Goal: Information Seeking & Learning: Learn about a topic

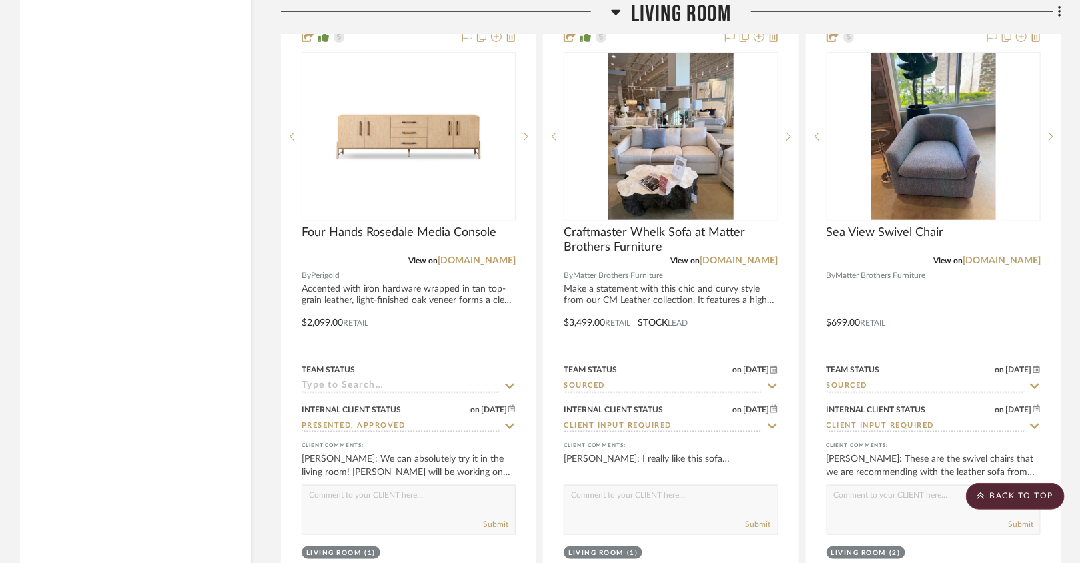
scroll to position [2939, 0]
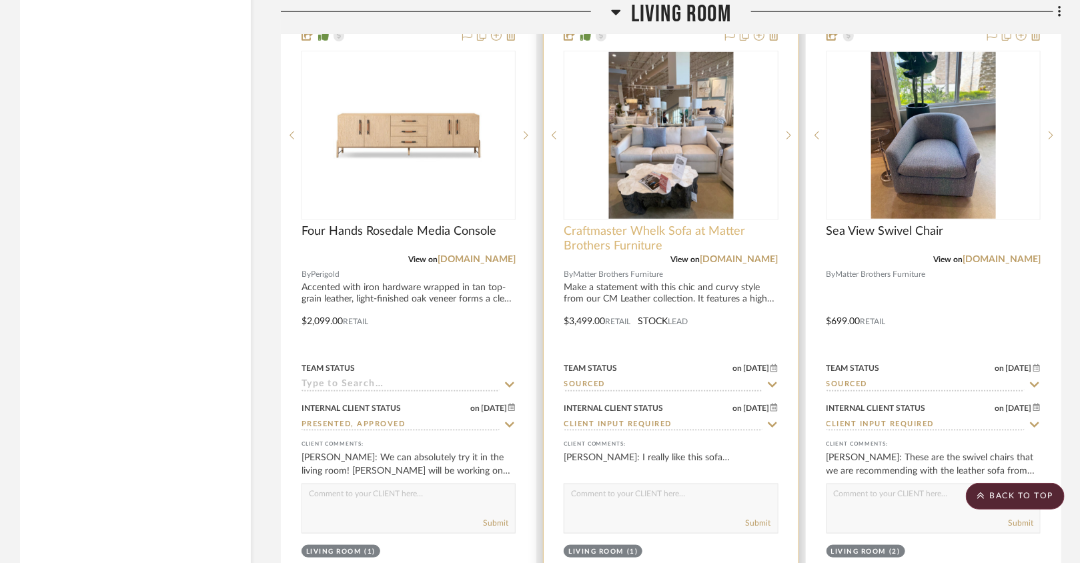
click at [677, 239] on span "Craftmaster Whelk Sofa at Matter Brothers Furniture" at bounding box center [670, 238] width 214 height 29
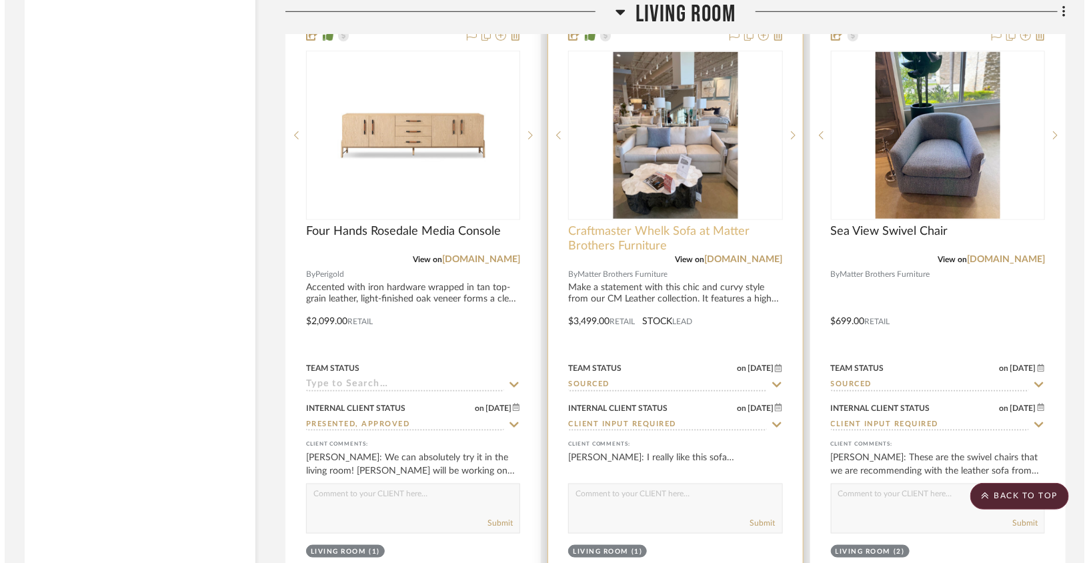
scroll to position [0, 0]
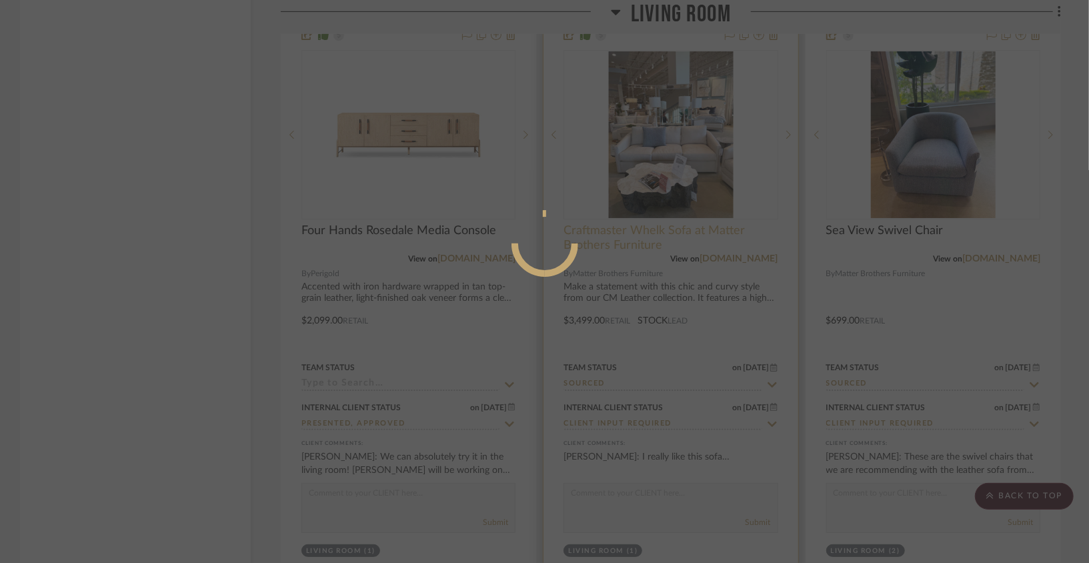
click at [677, 239] on div at bounding box center [544, 281] width 1089 height 563
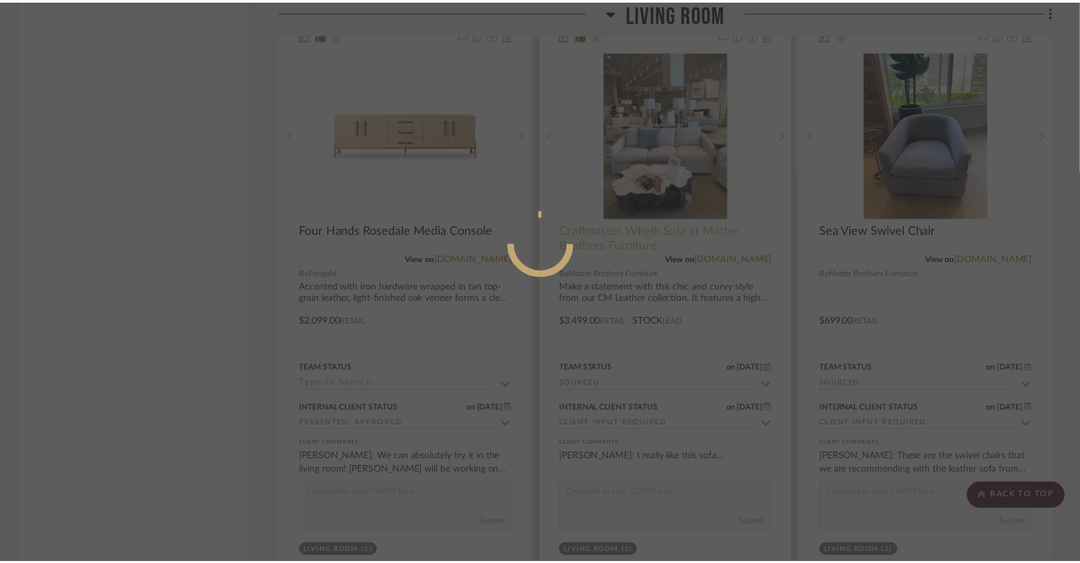
scroll to position [2939, 0]
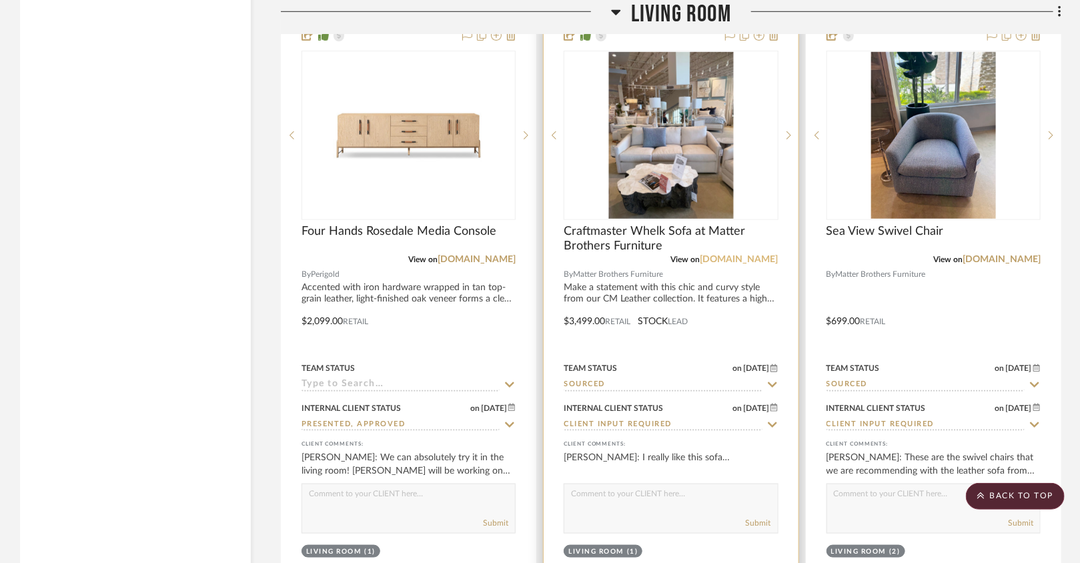
click at [700, 255] on link "[DOMAIN_NAME]" at bounding box center [739, 259] width 78 height 9
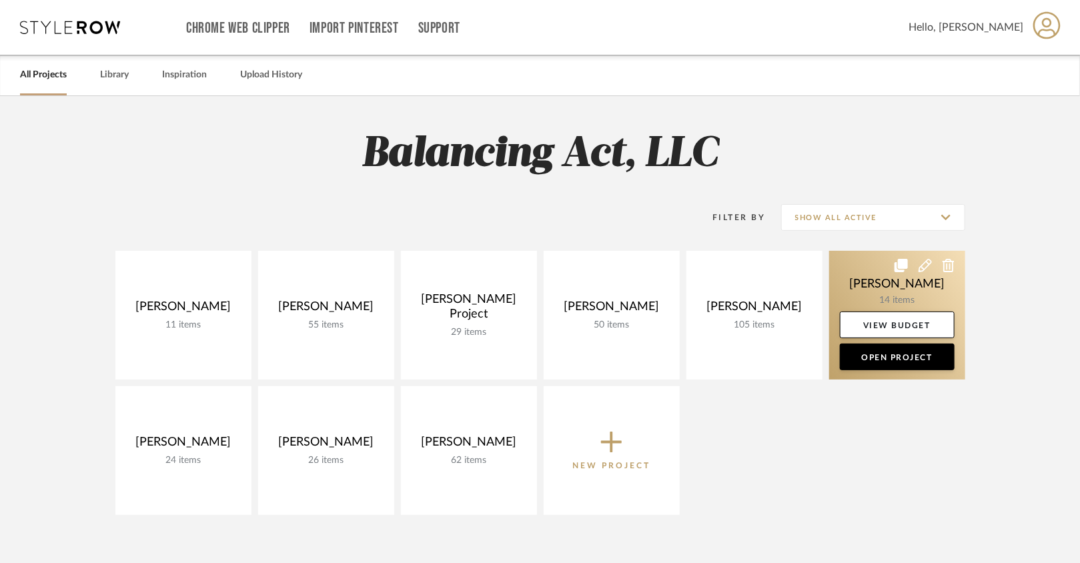
click at [846, 293] on link at bounding box center [897, 315] width 136 height 129
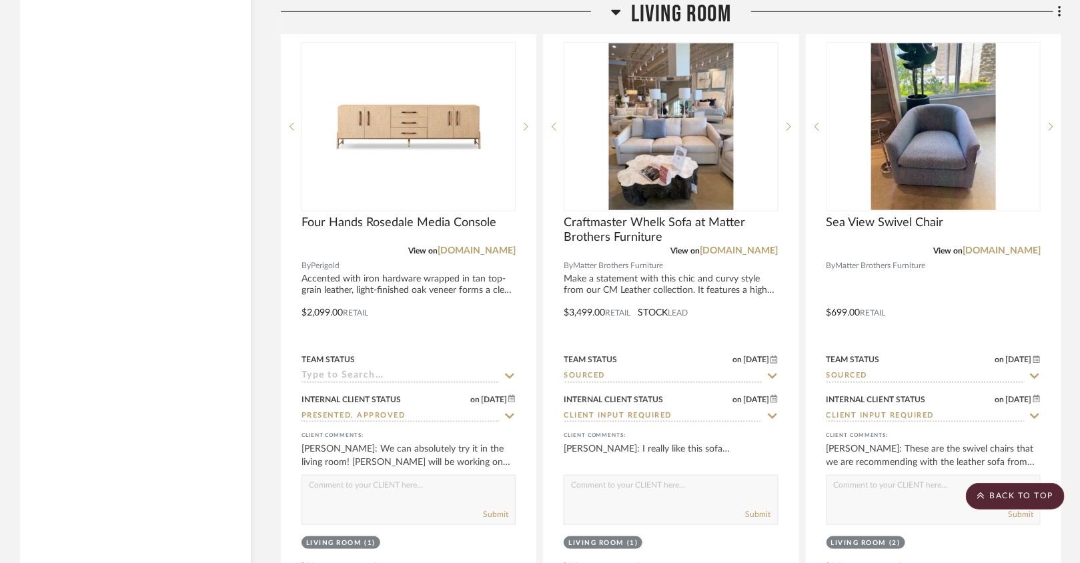
scroll to position [2951, 0]
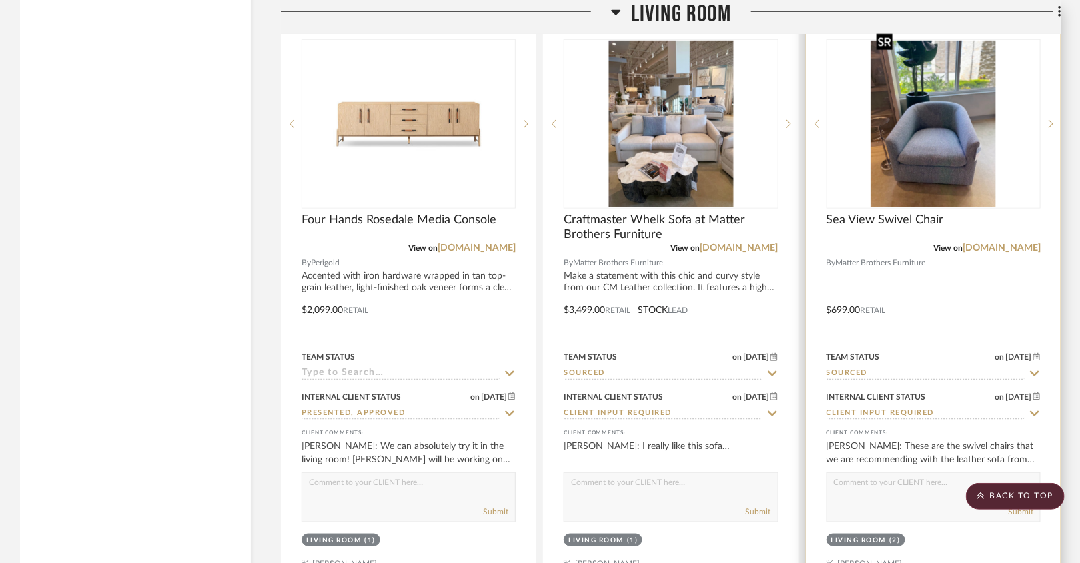
click at [0, 0] on img at bounding box center [0, 0] width 0 height 0
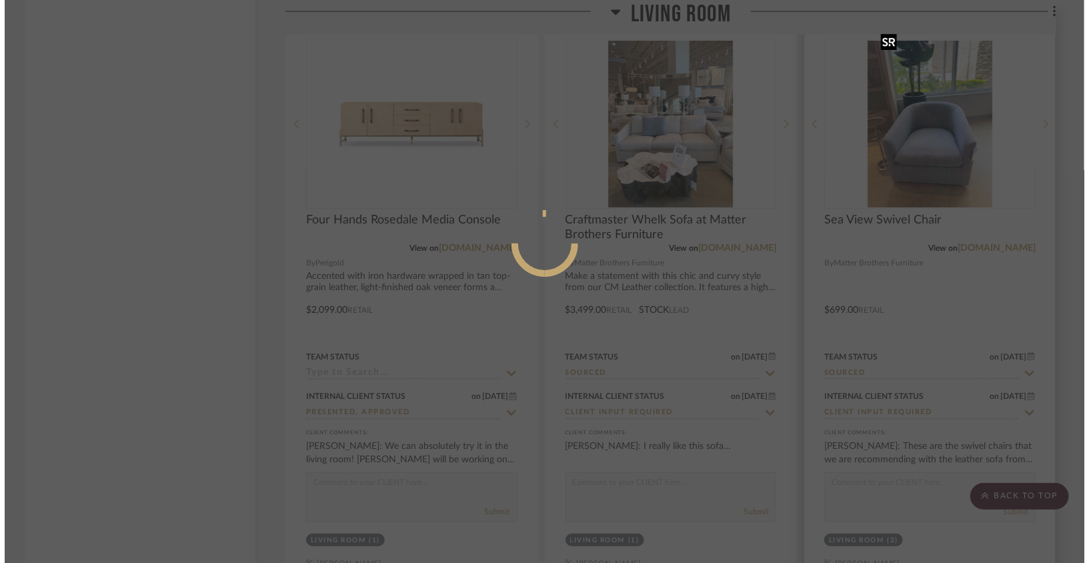
scroll to position [0, 0]
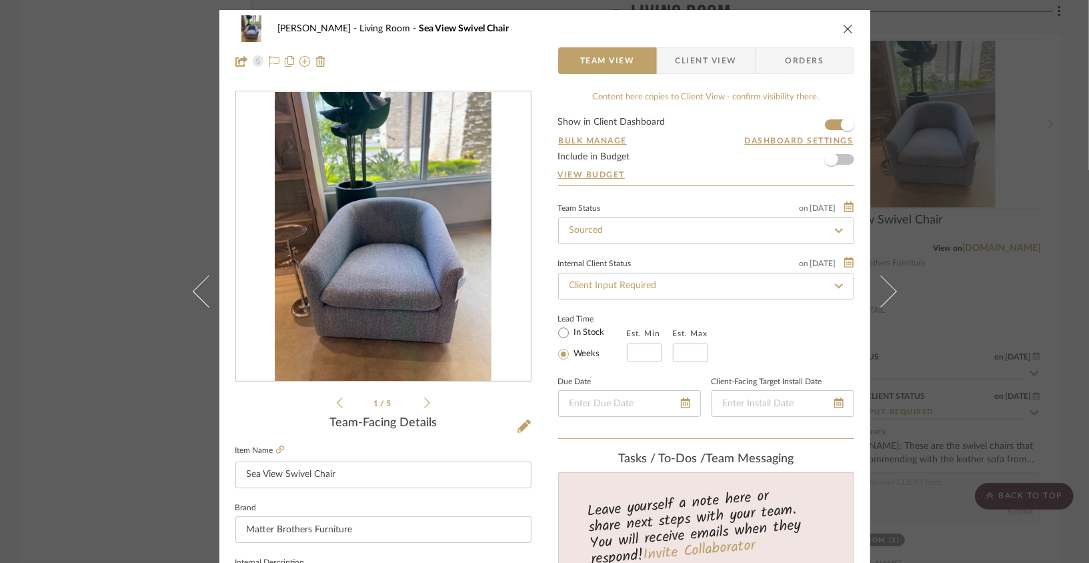
click at [424, 399] on icon at bounding box center [427, 403] width 6 height 12
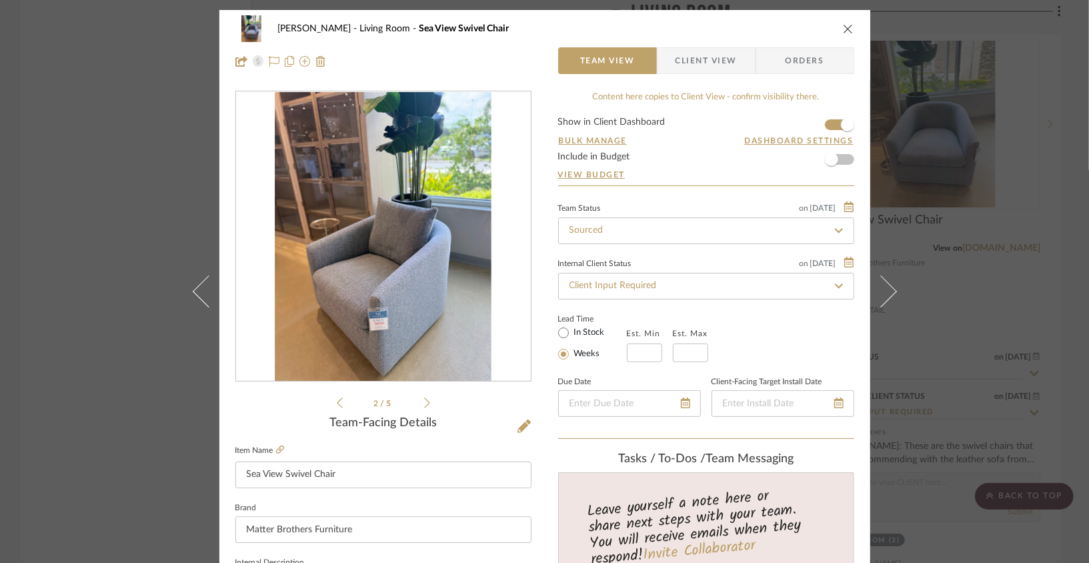
click at [424, 399] on icon at bounding box center [427, 403] width 6 height 12
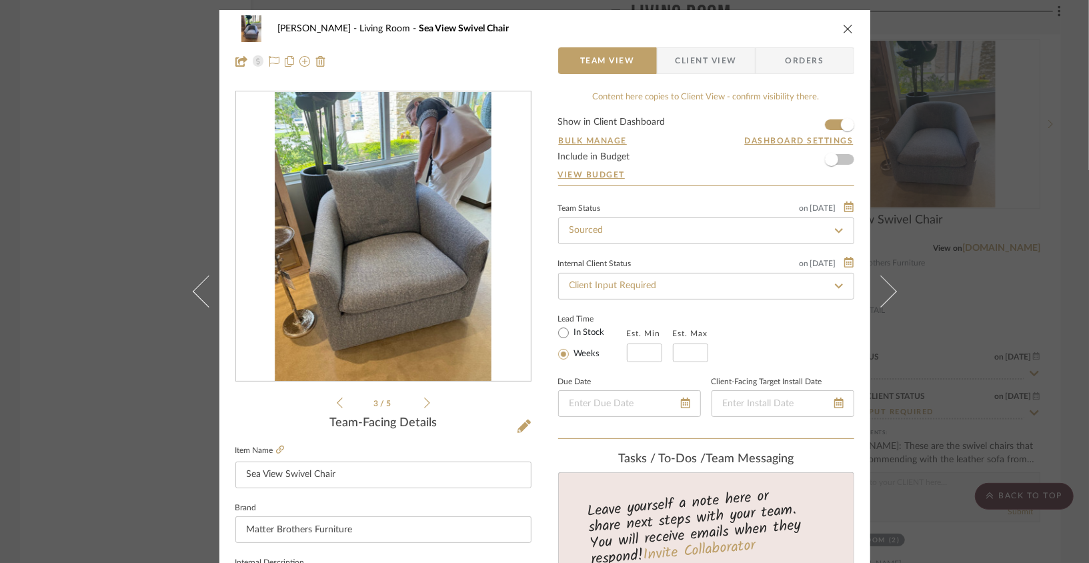
click at [424, 399] on icon at bounding box center [427, 403] width 6 height 12
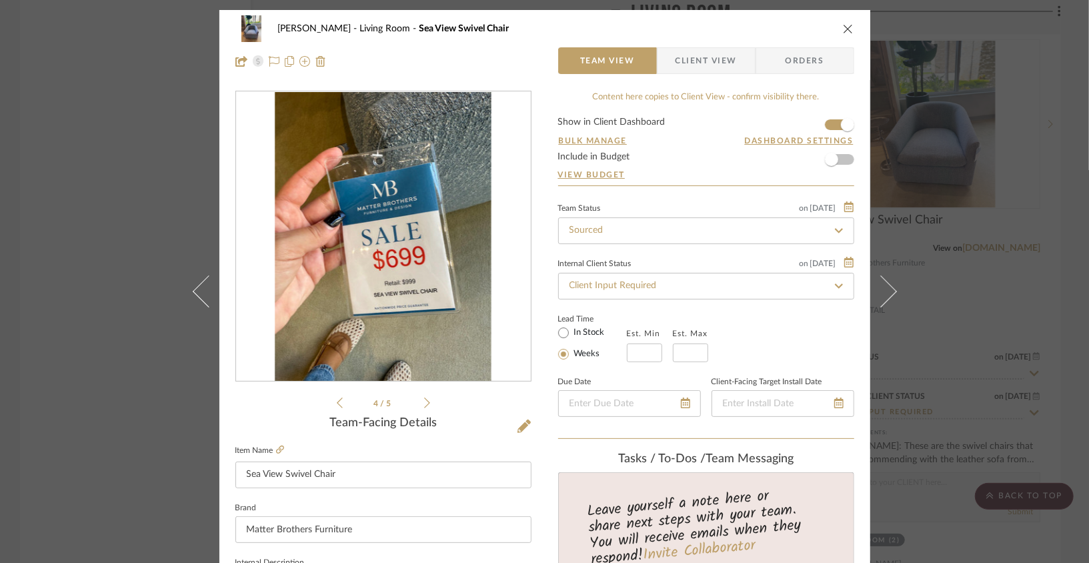
click at [424, 399] on icon at bounding box center [427, 403] width 6 height 12
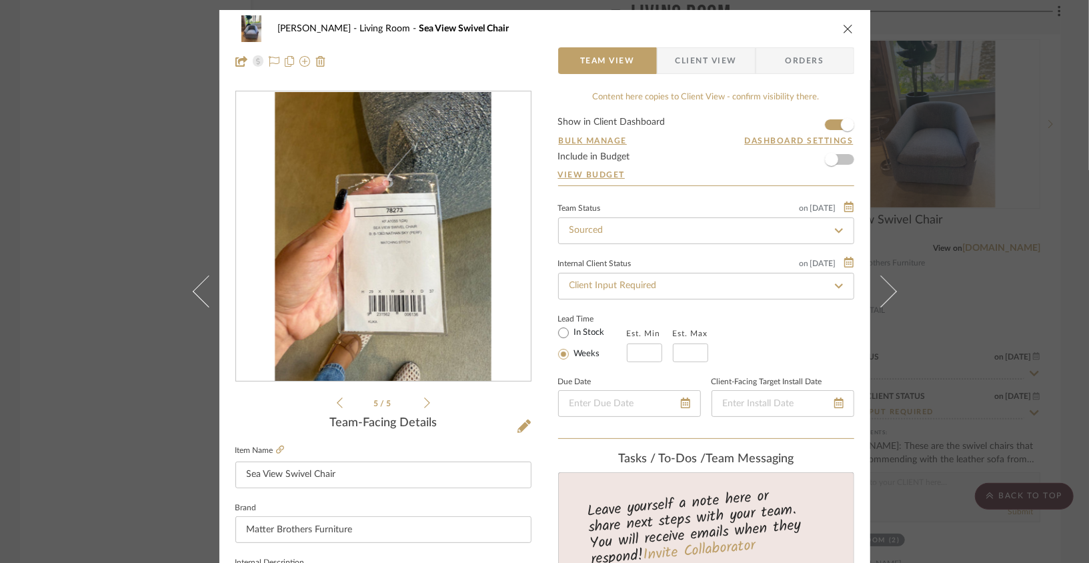
click at [424, 399] on icon at bounding box center [427, 403] width 6 height 12
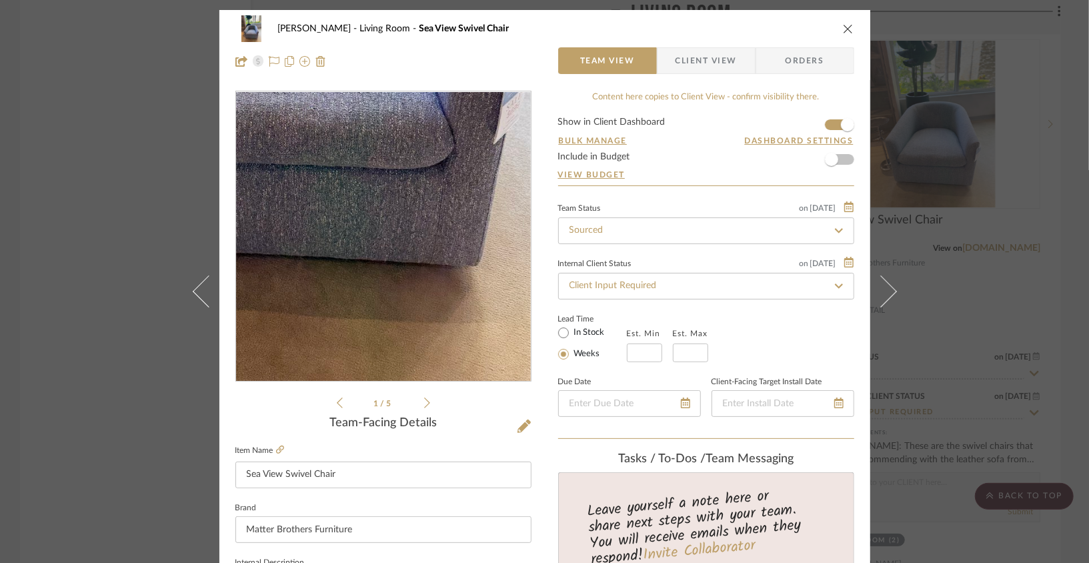
click at [413, 337] on img "0" at bounding box center [383, 236] width 217 height 289
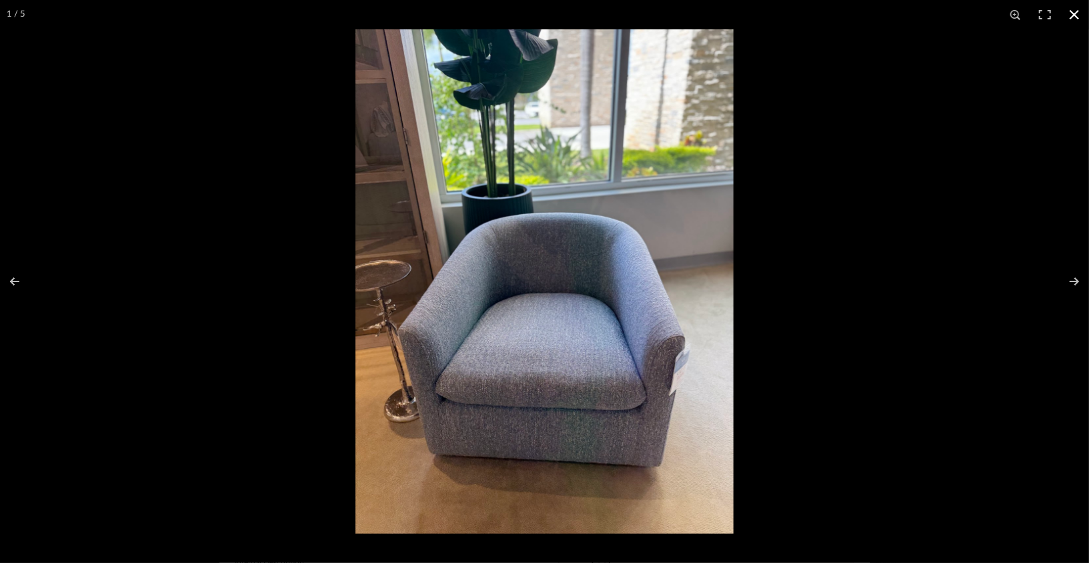
click at [320, 89] on div at bounding box center [544, 281] width 1089 height 563
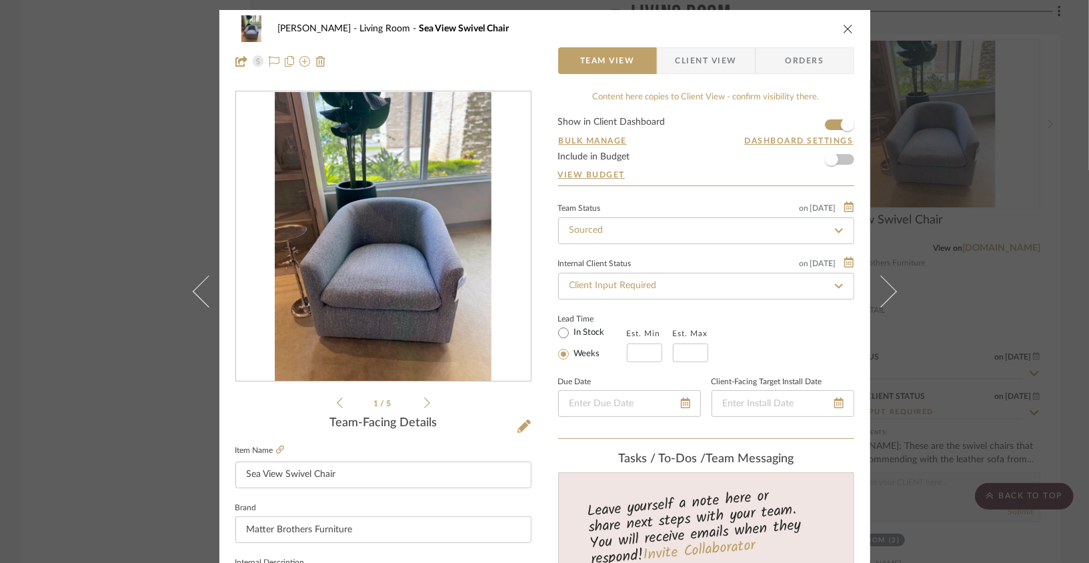
click at [844, 32] on icon "close" at bounding box center [848, 28] width 11 height 11
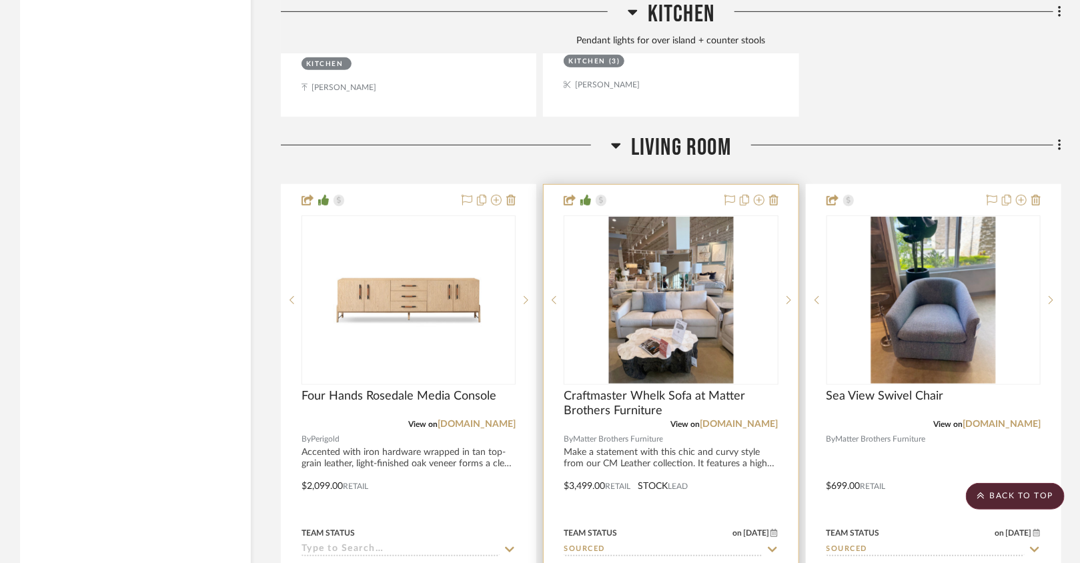
scroll to position [2772, 0]
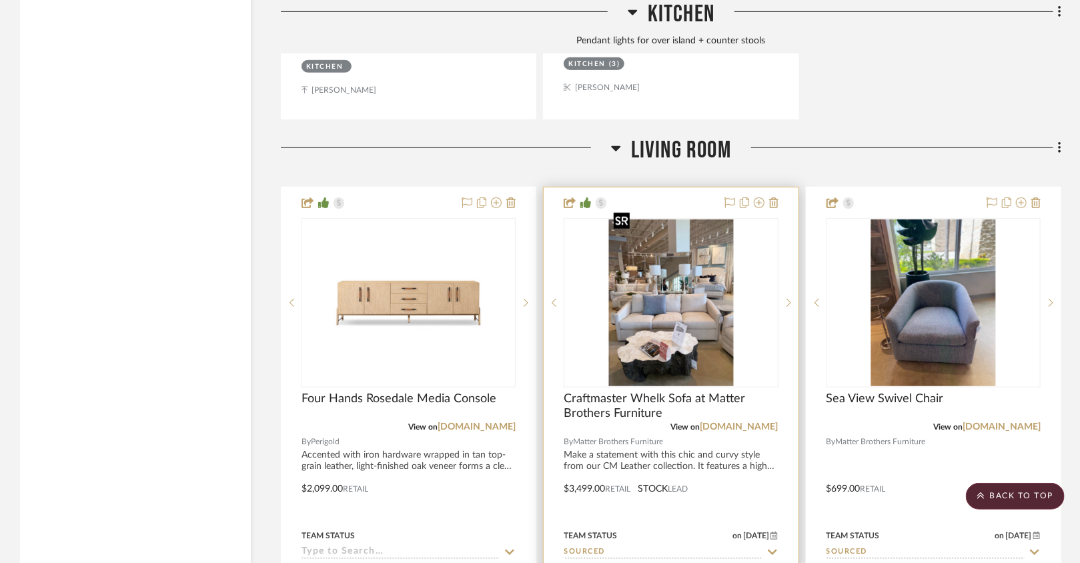
click at [681, 300] on img "0" at bounding box center [670, 302] width 125 height 167
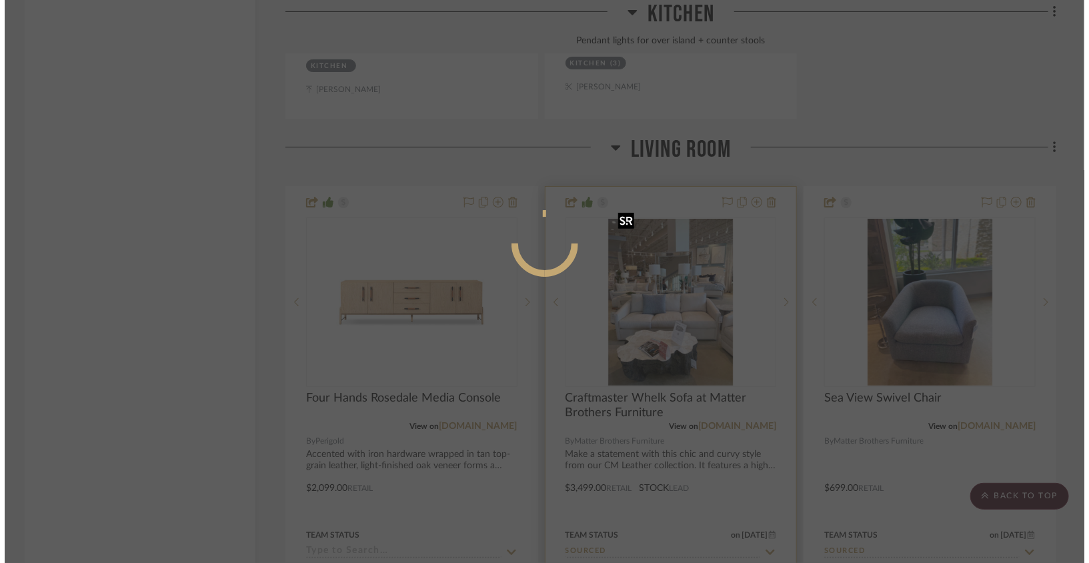
scroll to position [0, 0]
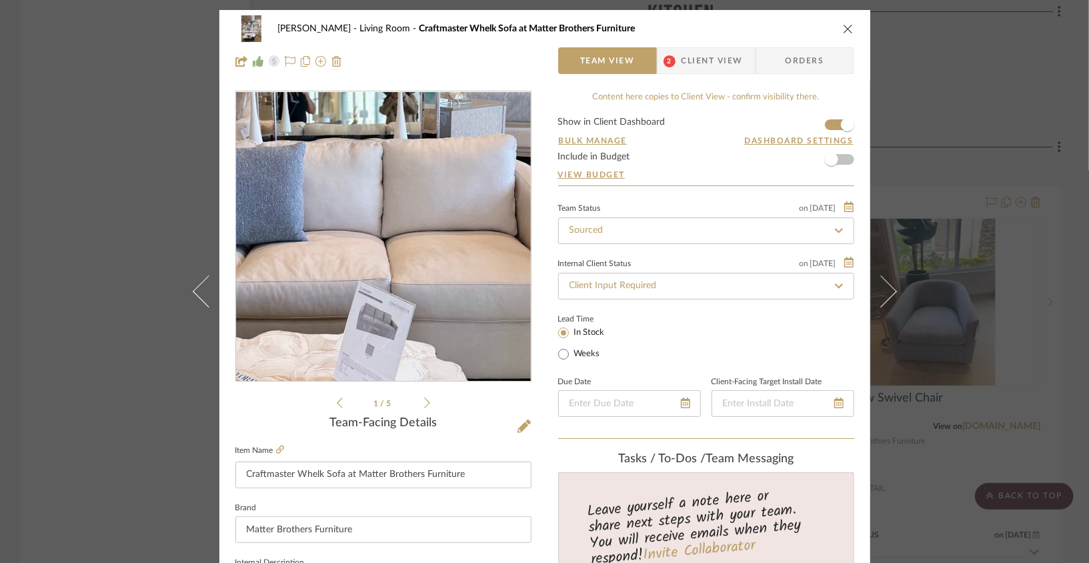
click at [396, 253] on img "0" at bounding box center [383, 236] width 217 height 289
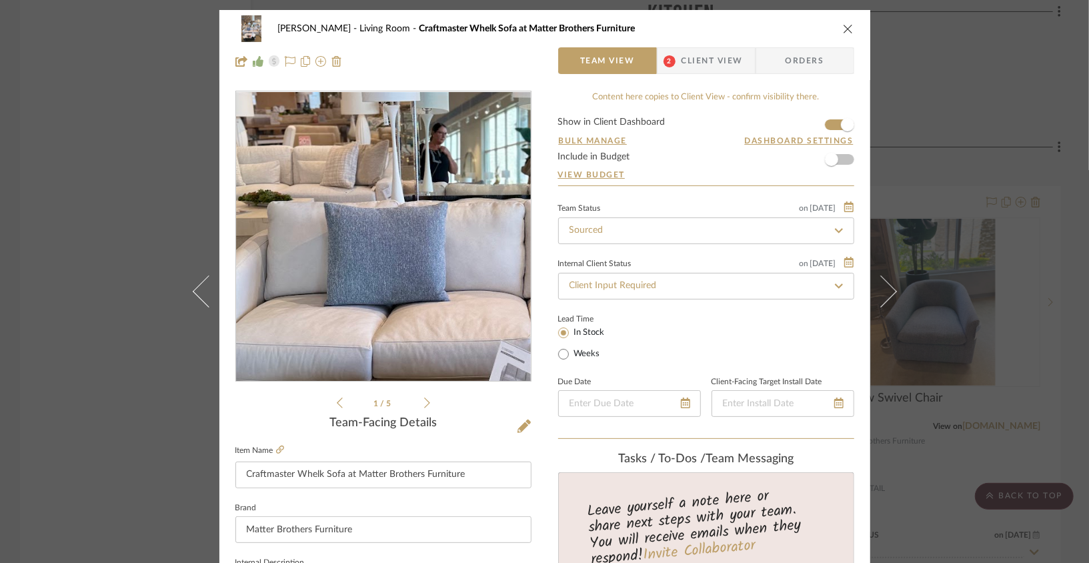
click at [349, 233] on img "0" at bounding box center [383, 236] width 217 height 289
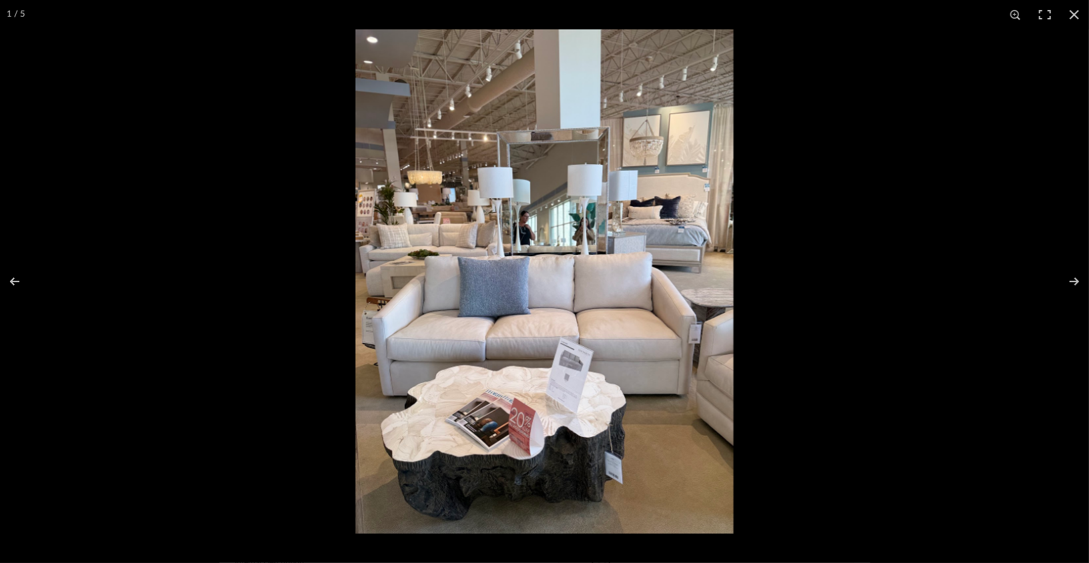
click at [437, 277] on img at bounding box center [544, 281] width 378 height 504
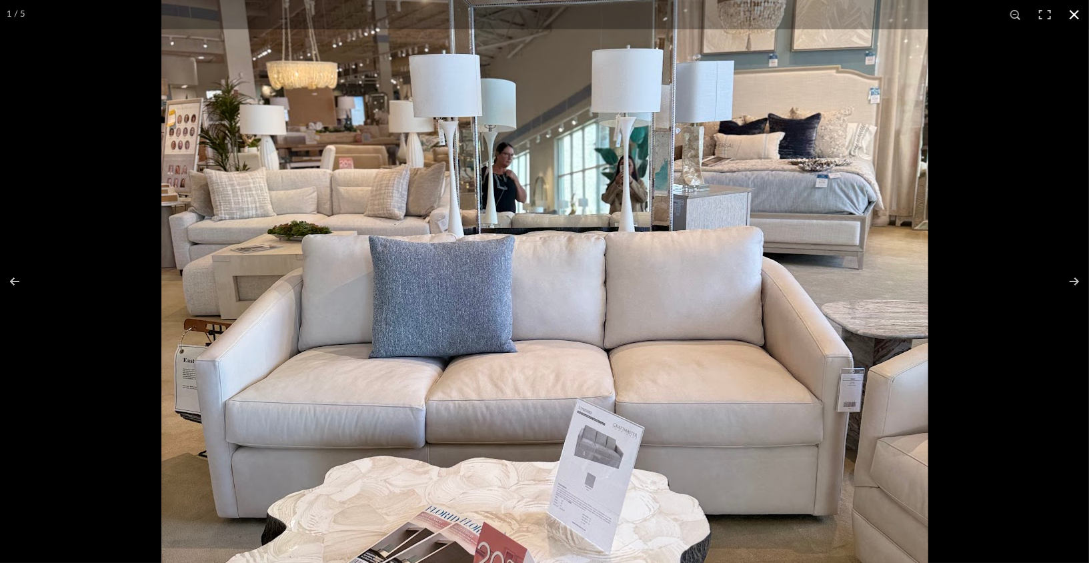
click at [1076, 12] on button at bounding box center [1074, 14] width 29 height 29
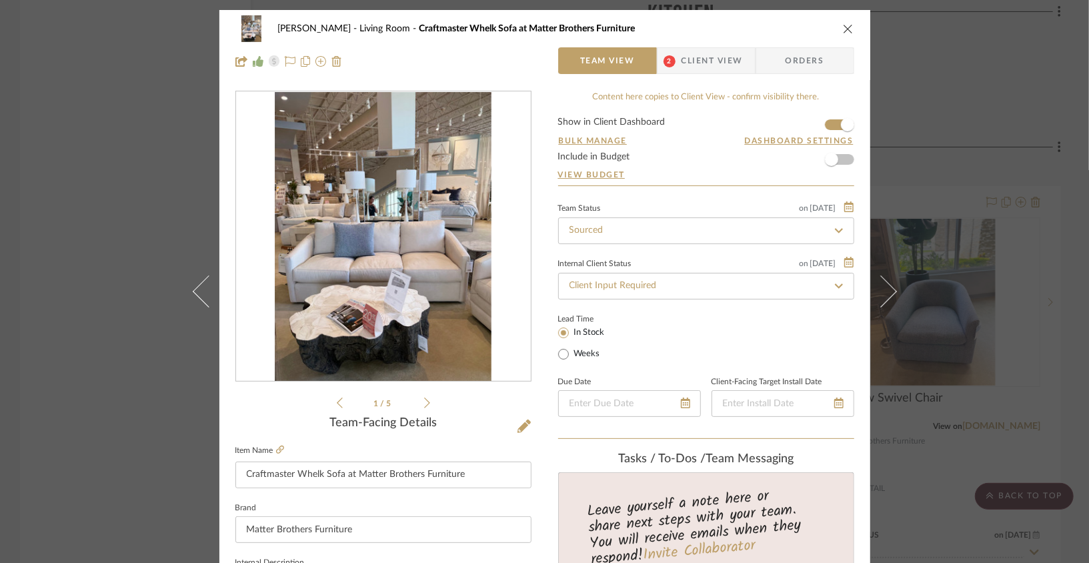
click at [843, 24] on icon "close" at bounding box center [848, 28] width 11 height 11
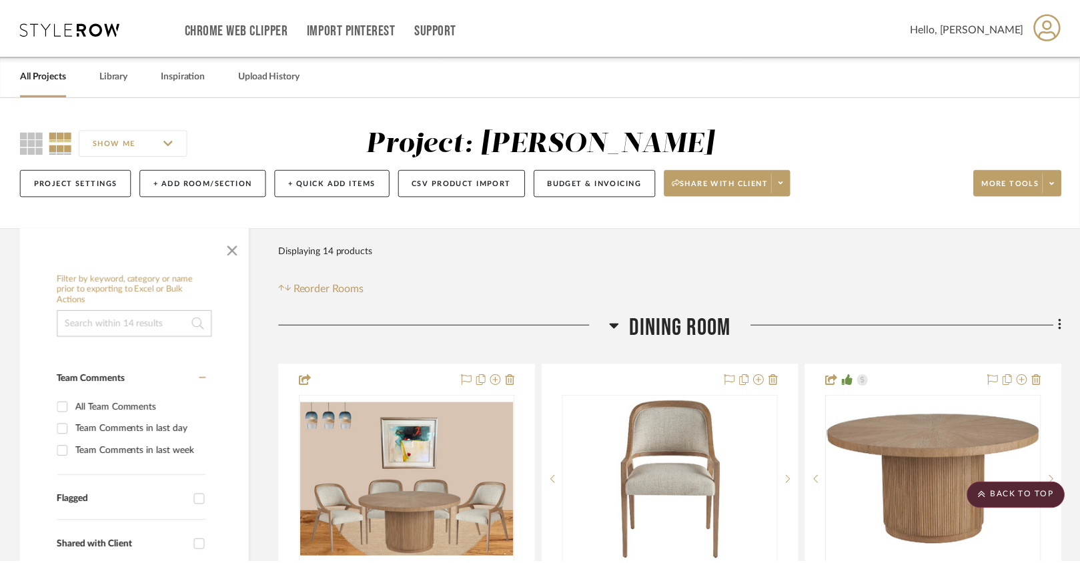
scroll to position [2772, 0]
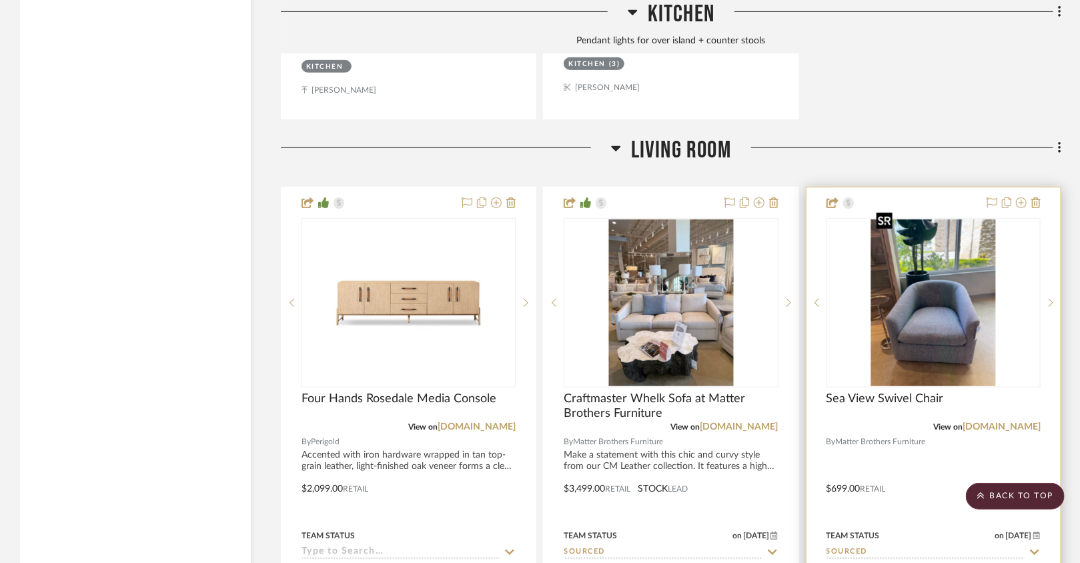
click at [939, 311] on img "0" at bounding box center [933, 302] width 125 height 167
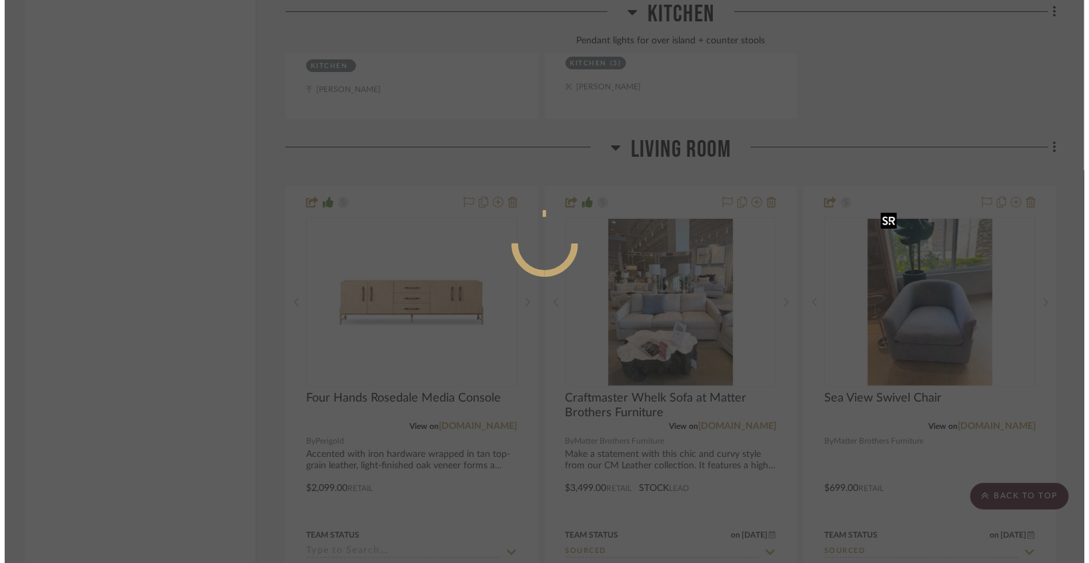
scroll to position [0, 0]
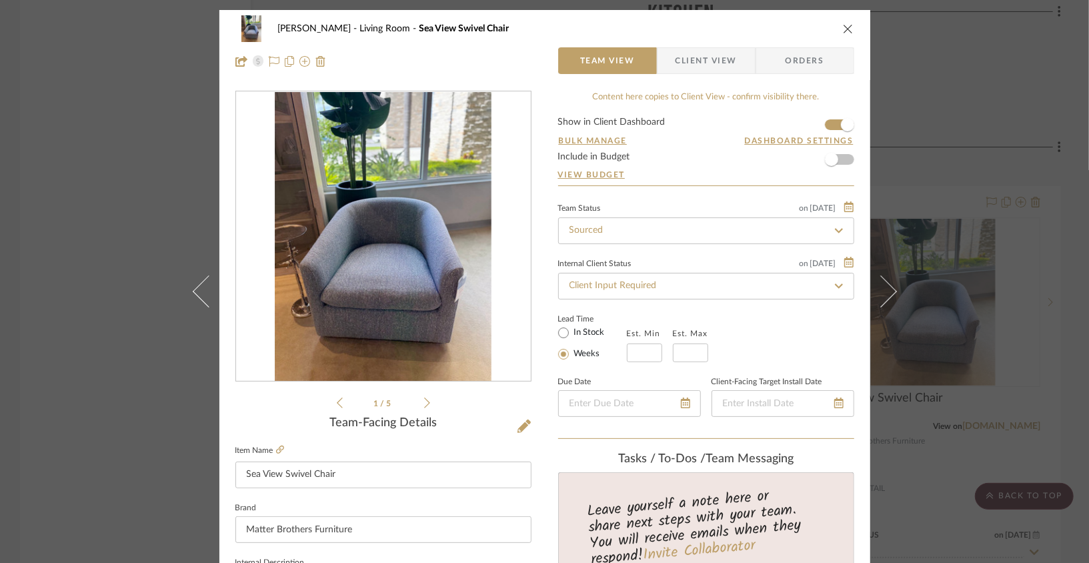
click at [424, 403] on icon at bounding box center [427, 403] width 6 height 12
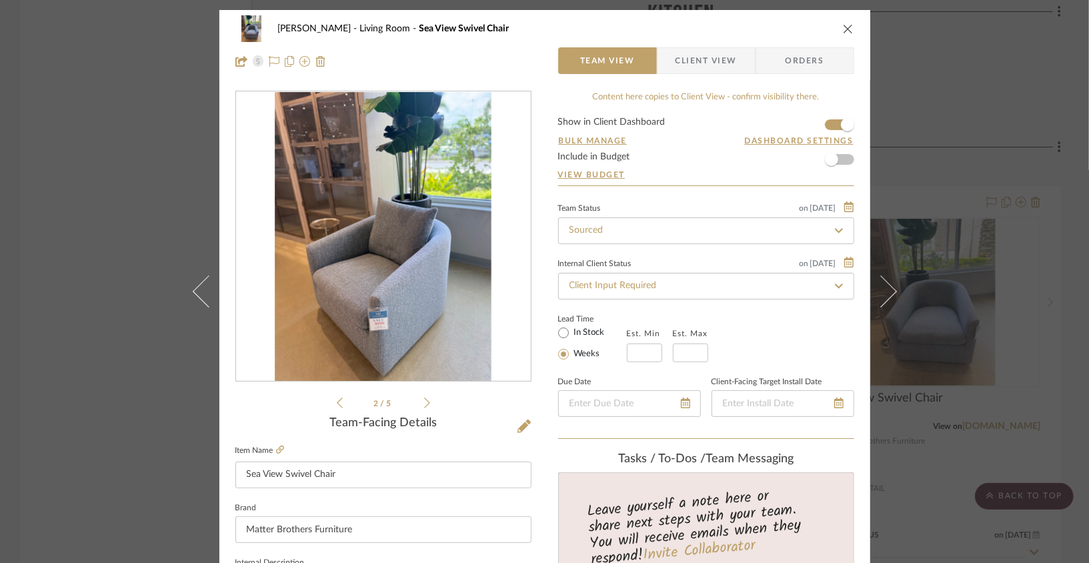
click at [424, 403] on icon at bounding box center [427, 403] width 6 height 12
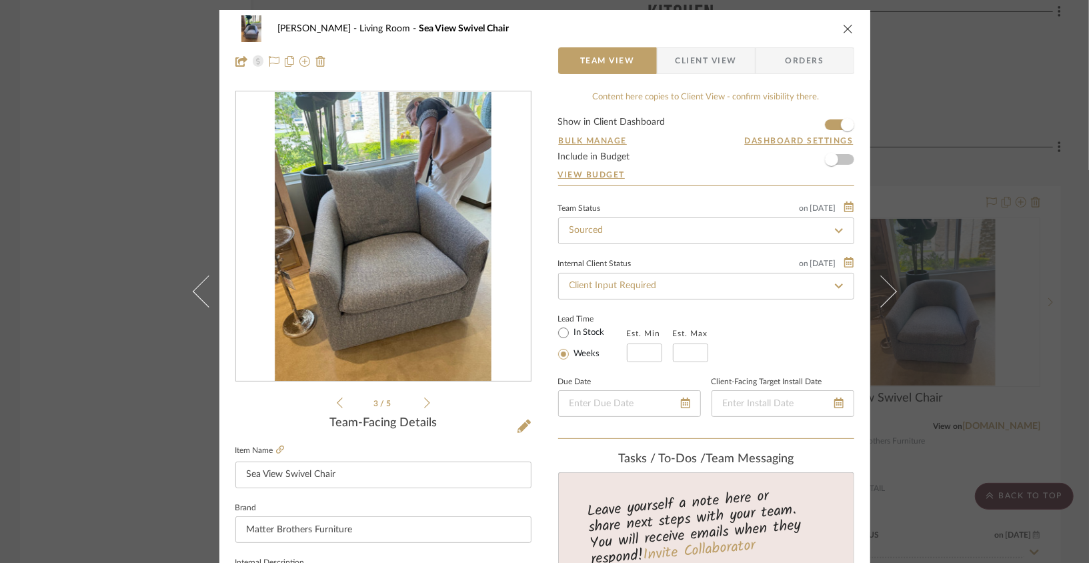
click at [424, 403] on icon at bounding box center [427, 403] width 6 height 12
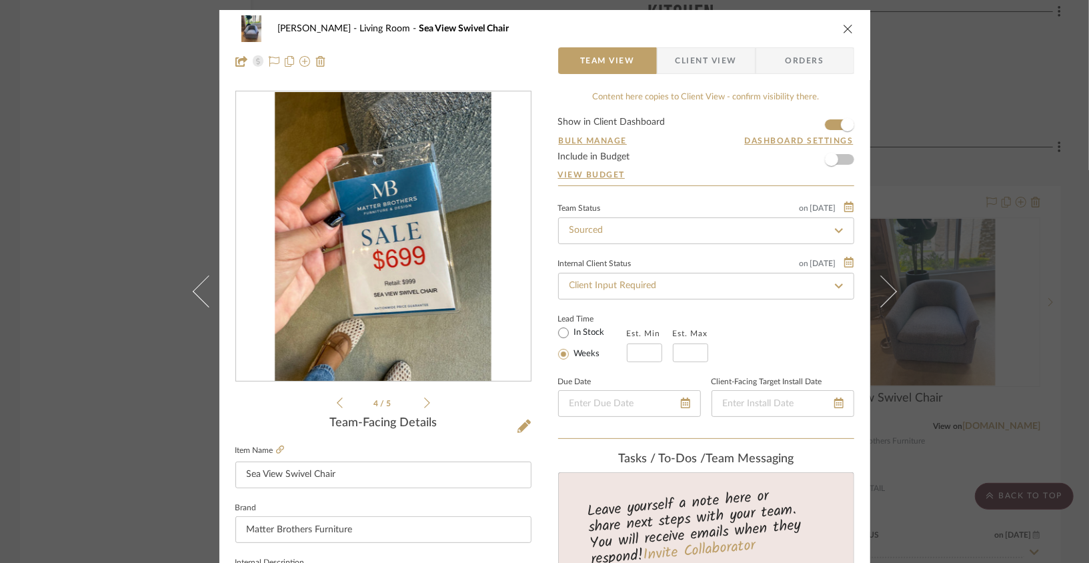
click at [343, 402] on li "4 / 5" at bounding box center [383, 403] width 81 height 16
click at [330, 398] on div "4 / 5" at bounding box center [383, 251] width 296 height 320
click at [337, 399] on icon at bounding box center [340, 403] width 6 height 12
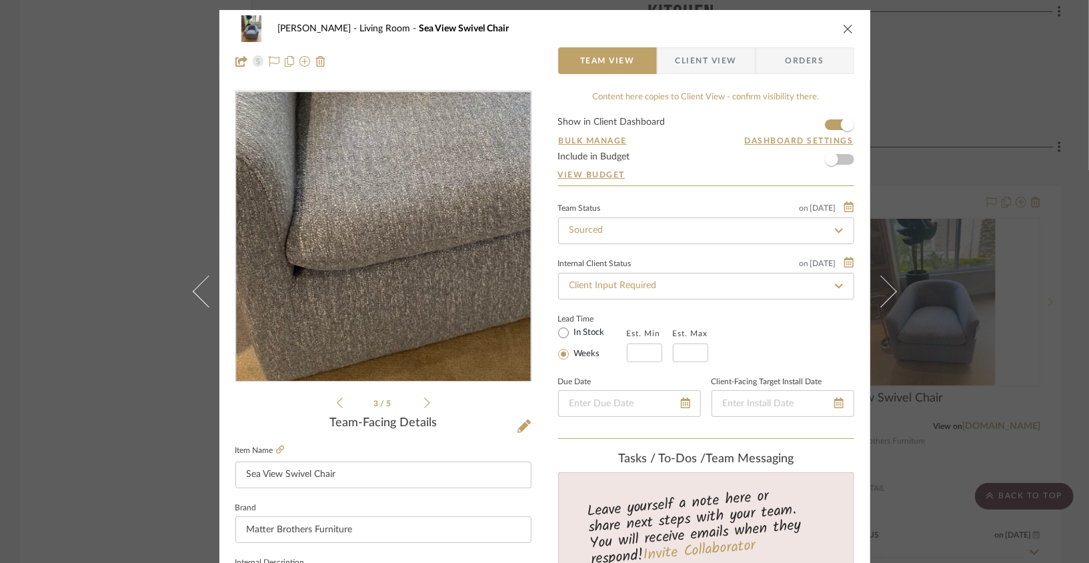
click at [367, 301] on img "2" at bounding box center [383, 236] width 217 height 289
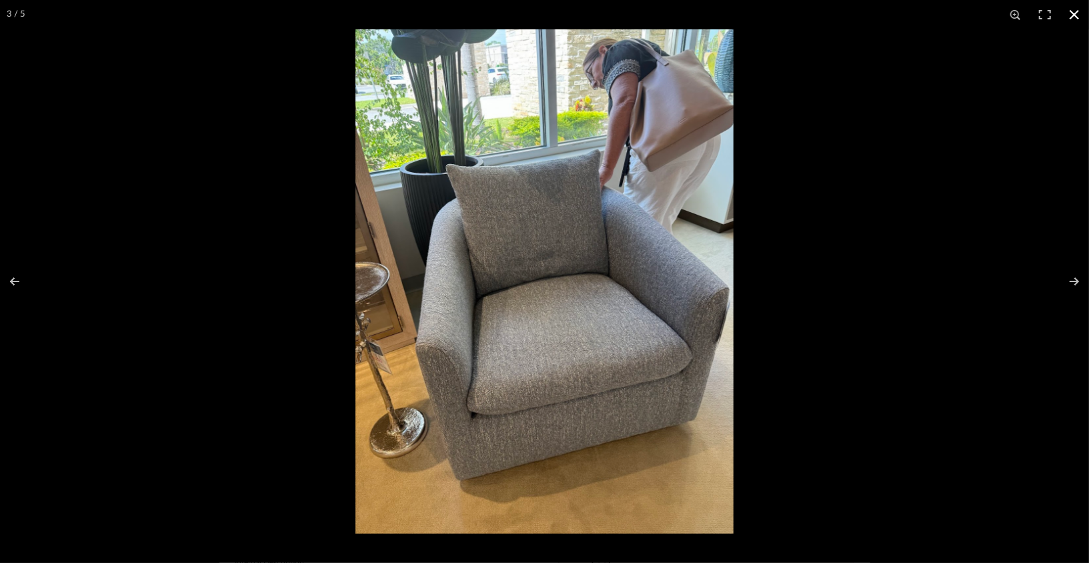
click at [1072, 21] on button at bounding box center [1074, 14] width 29 height 29
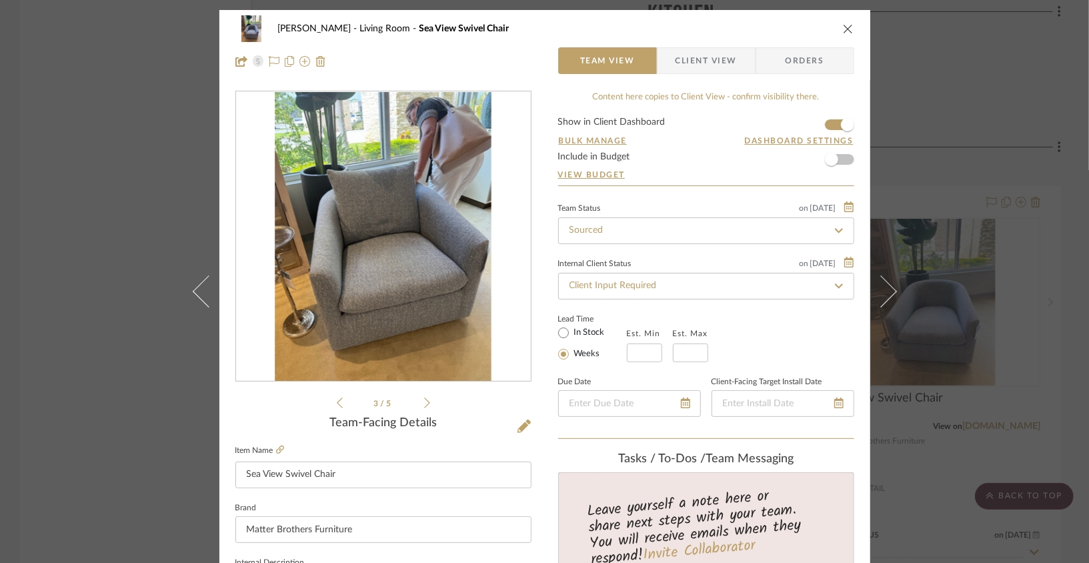
click at [843, 21] on div "[PERSON_NAME] Living Room Sea View Swivel Chair" at bounding box center [544, 28] width 619 height 27
click at [843, 25] on icon "close" at bounding box center [848, 28] width 11 height 11
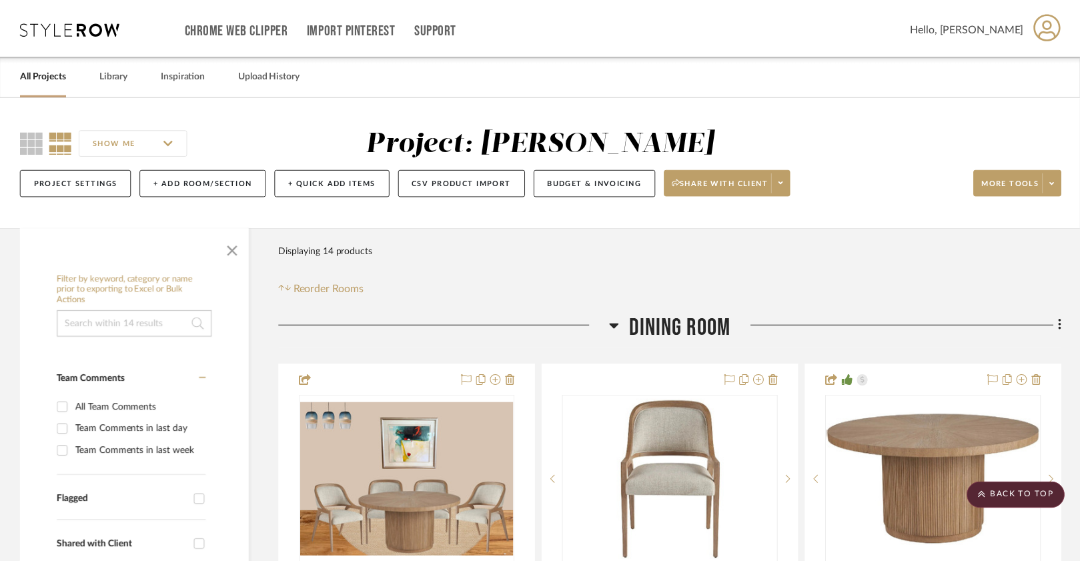
scroll to position [2772, 0]
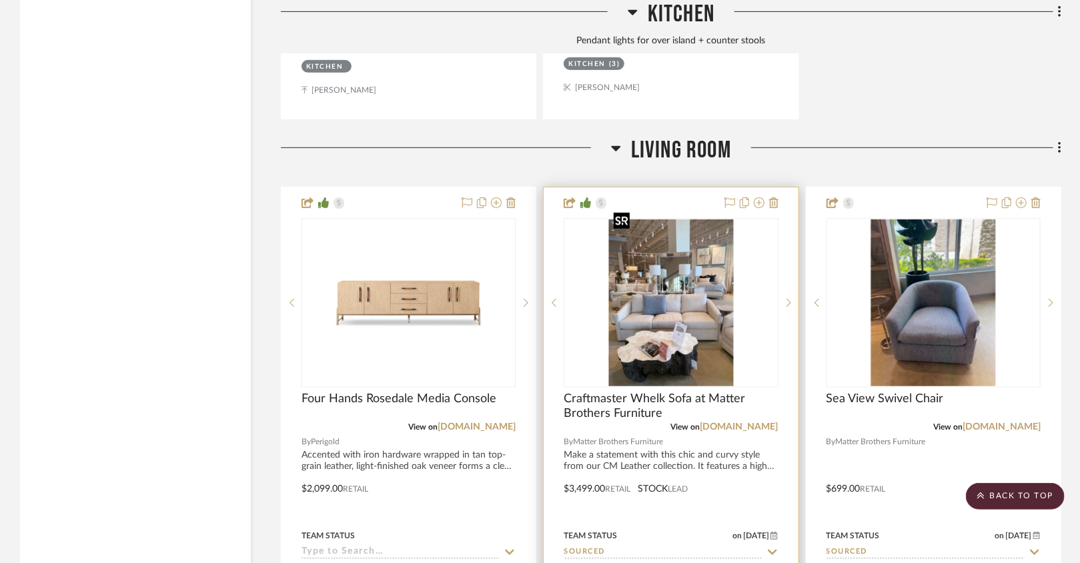
click at [718, 251] on img "0" at bounding box center [670, 302] width 125 height 167
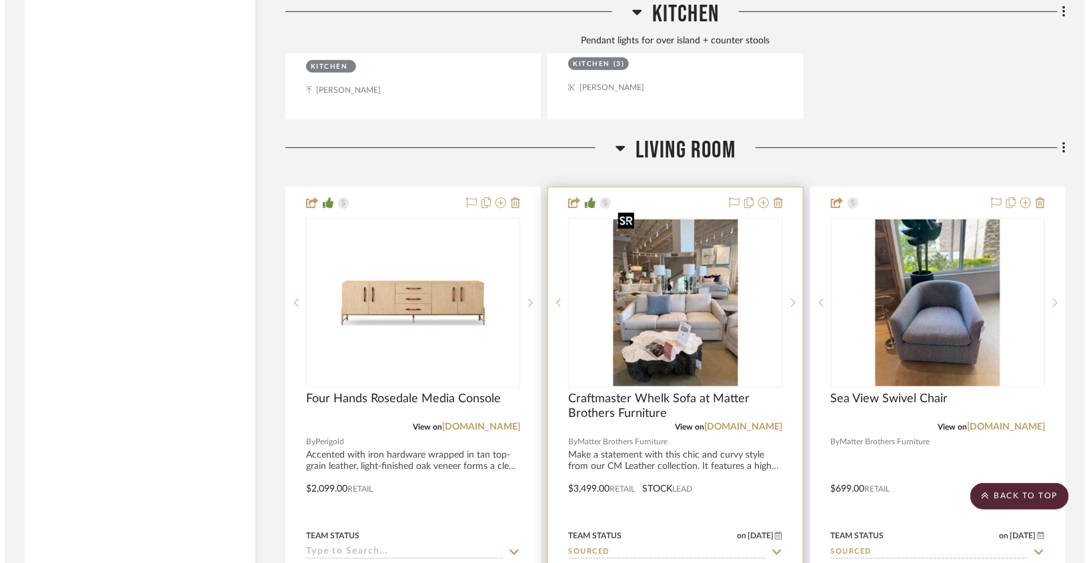
scroll to position [0, 0]
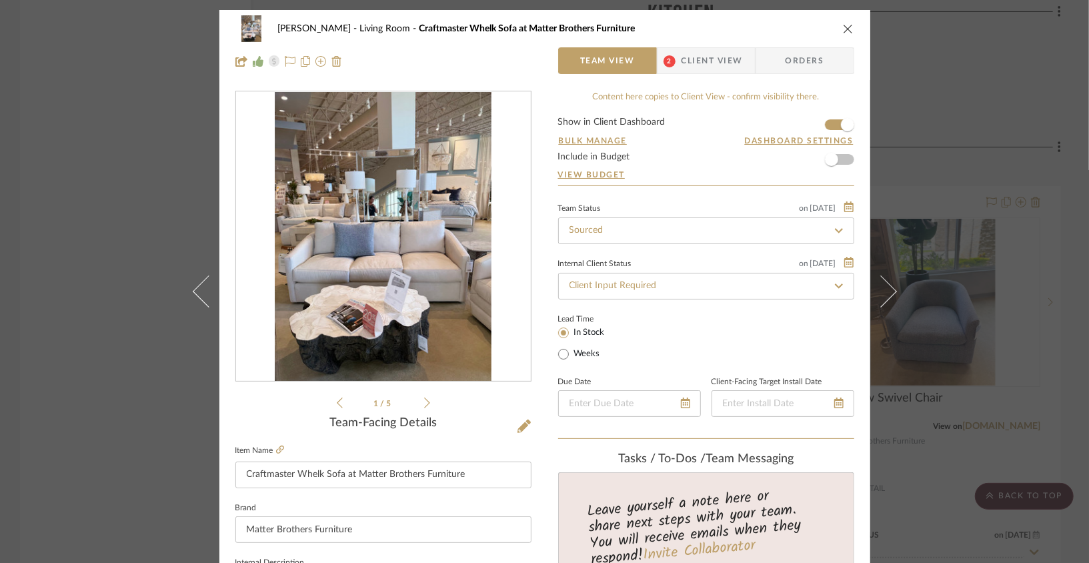
click at [374, 257] on img "0" at bounding box center [383, 236] width 217 height 289
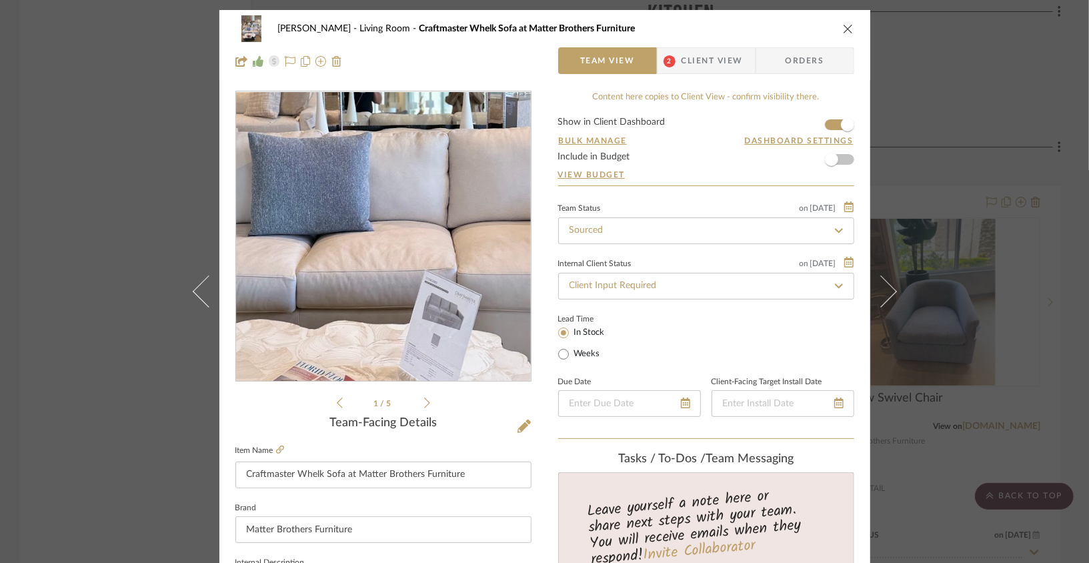
click at [374, 257] on img "0" at bounding box center [383, 236] width 217 height 289
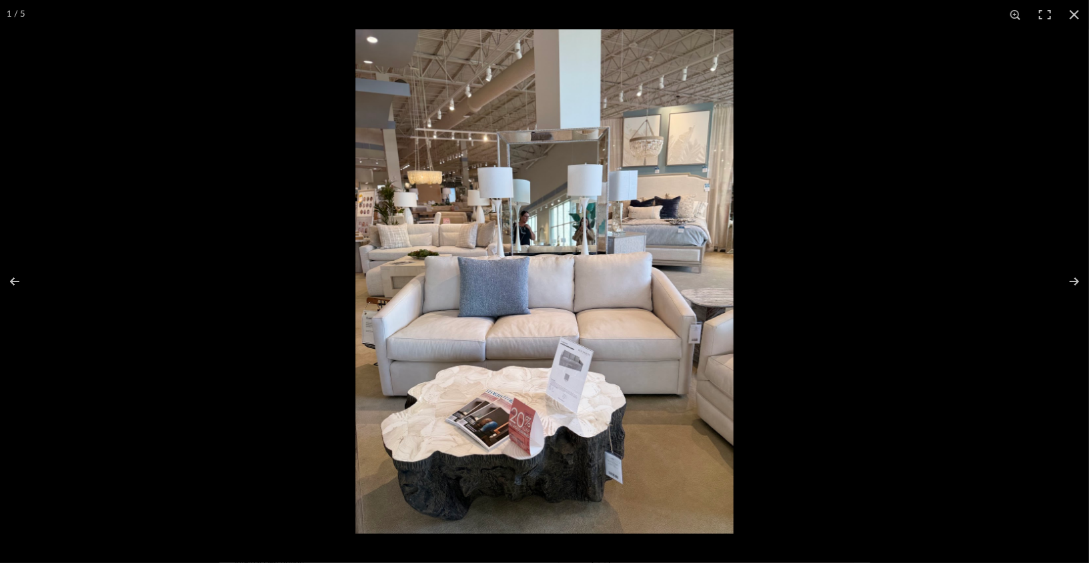
click at [442, 269] on img at bounding box center [544, 281] width 378 height 504
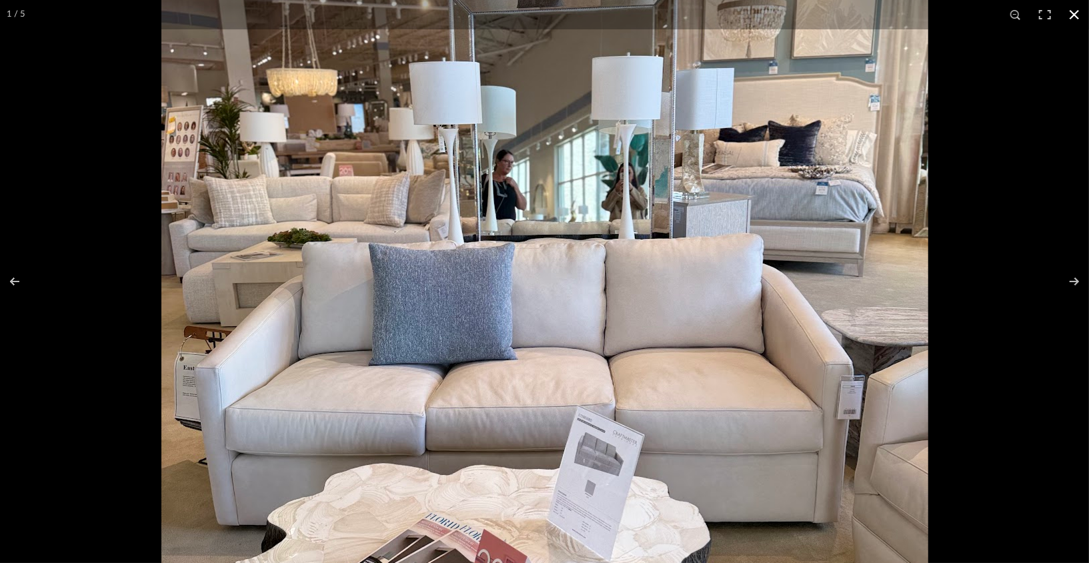
click at [1077, 17] on button at bounding box center [1074, 14] width 29 height 29
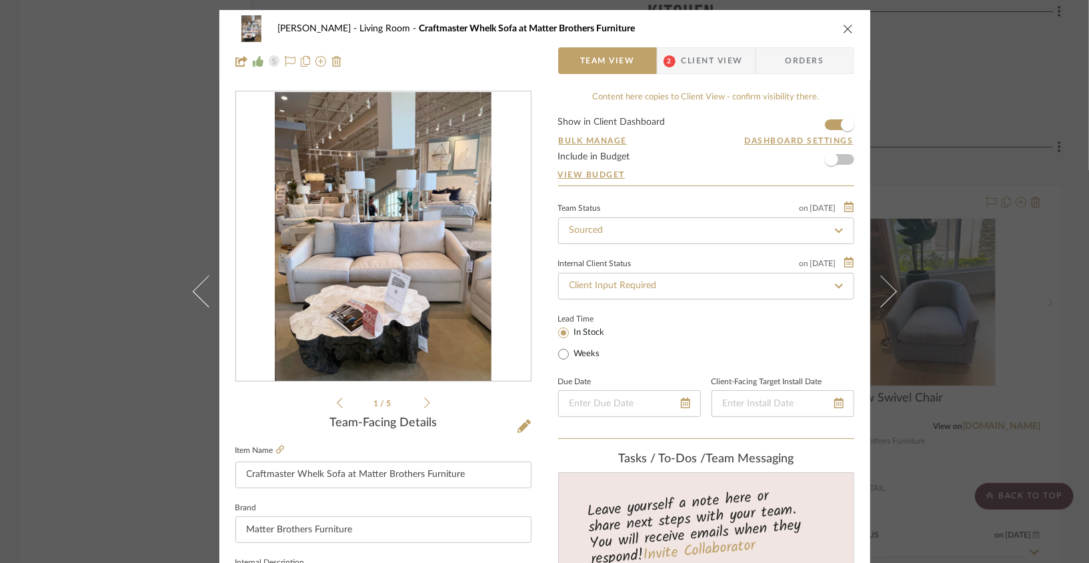
click at [846, 31] on icon "close" at bounding box center [848, 28] width 11 height 11
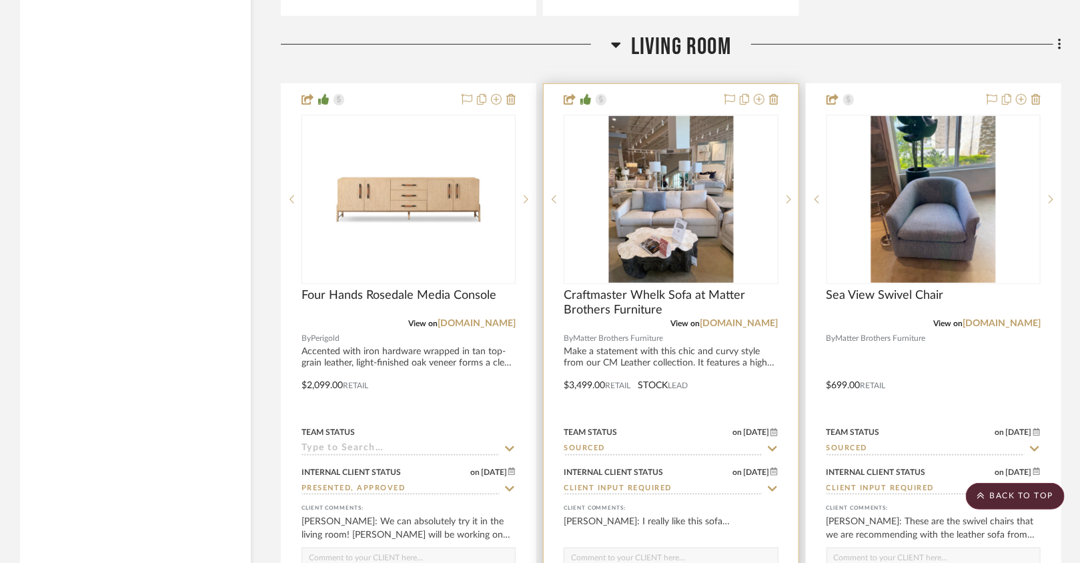
scroll to position [2889, 0]
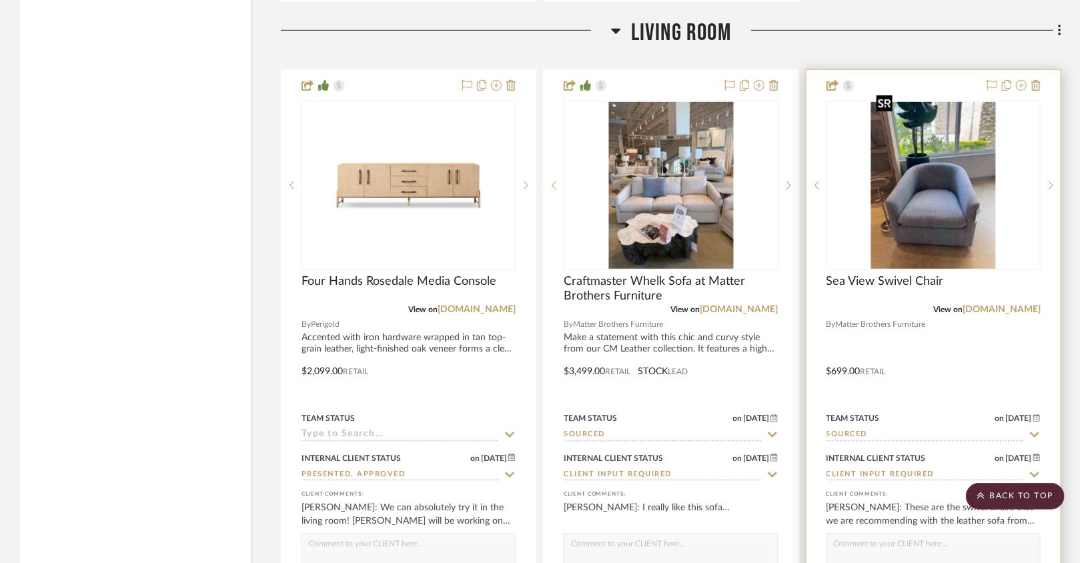
click at [952, 207] on img "0" at bounding box center [933, 185] width 125 height 167
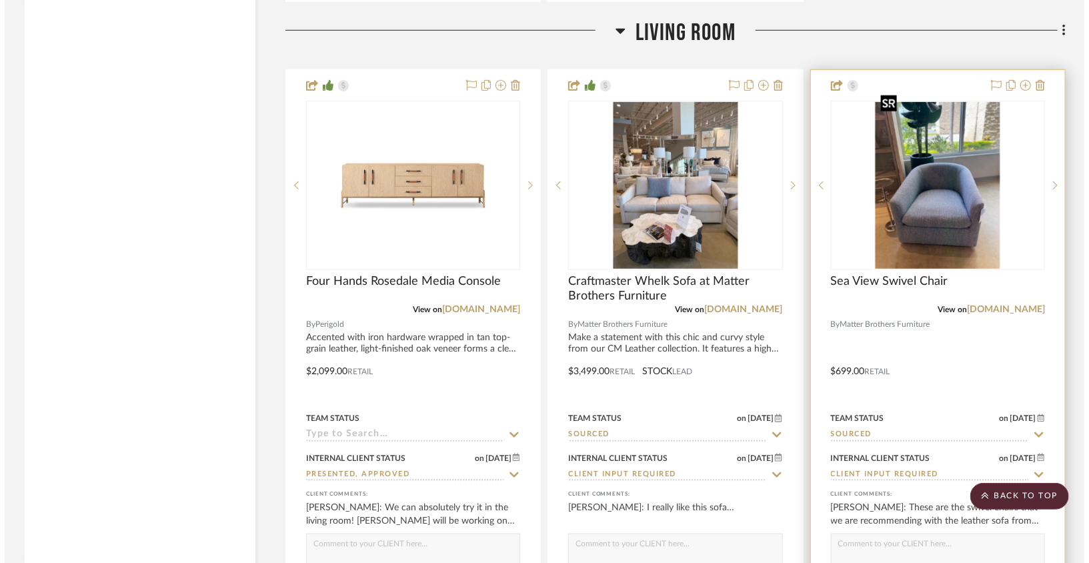
scroll to position [0, 0]
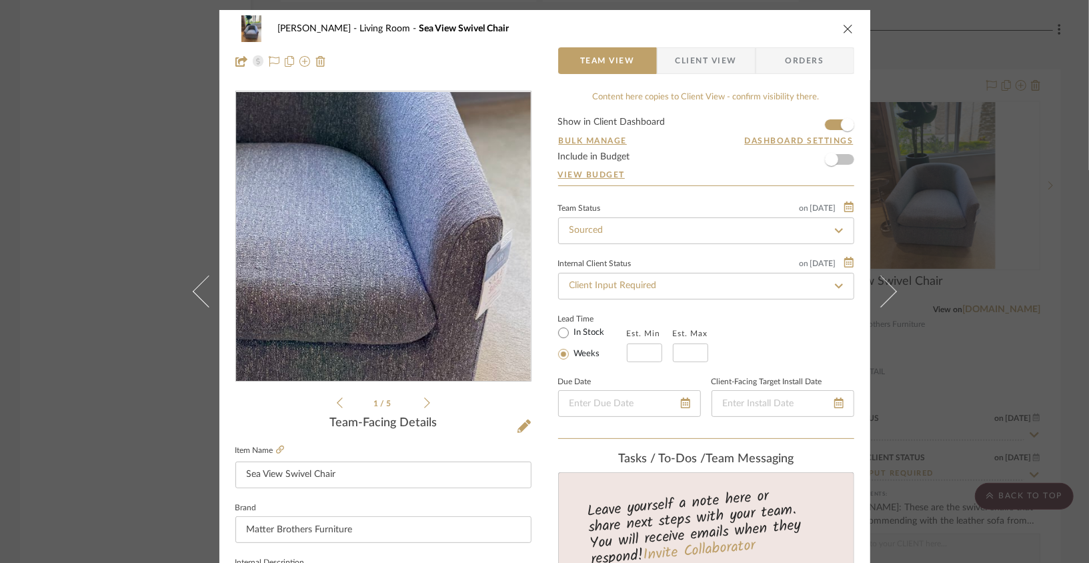
click at [419, 274] on img "0" at bounding box center [383, 236] width 217 height 289
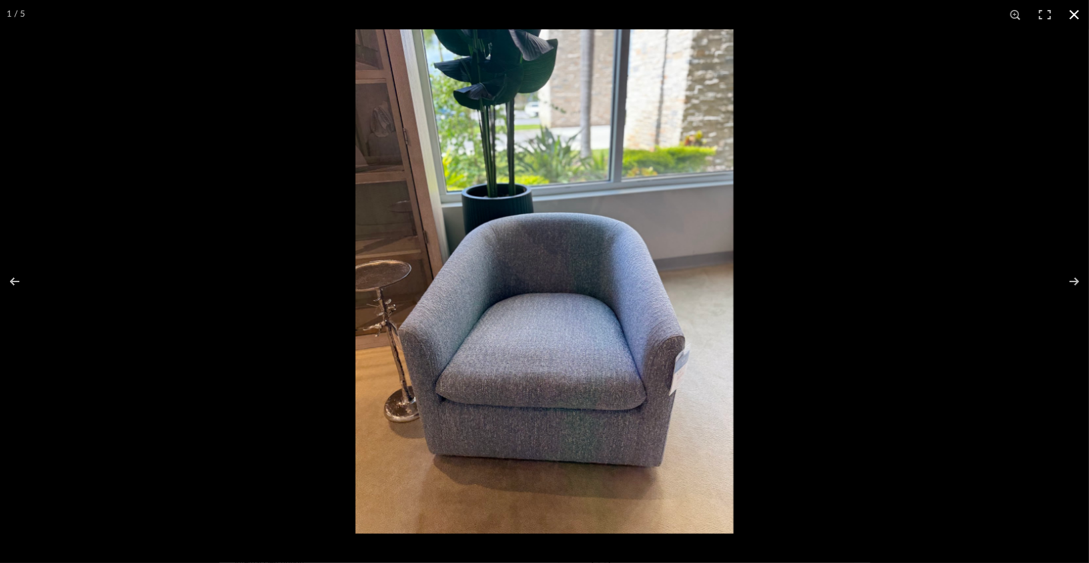
click at [1074, 18] on button at bounding box center [1074, 14] width 29 height 29
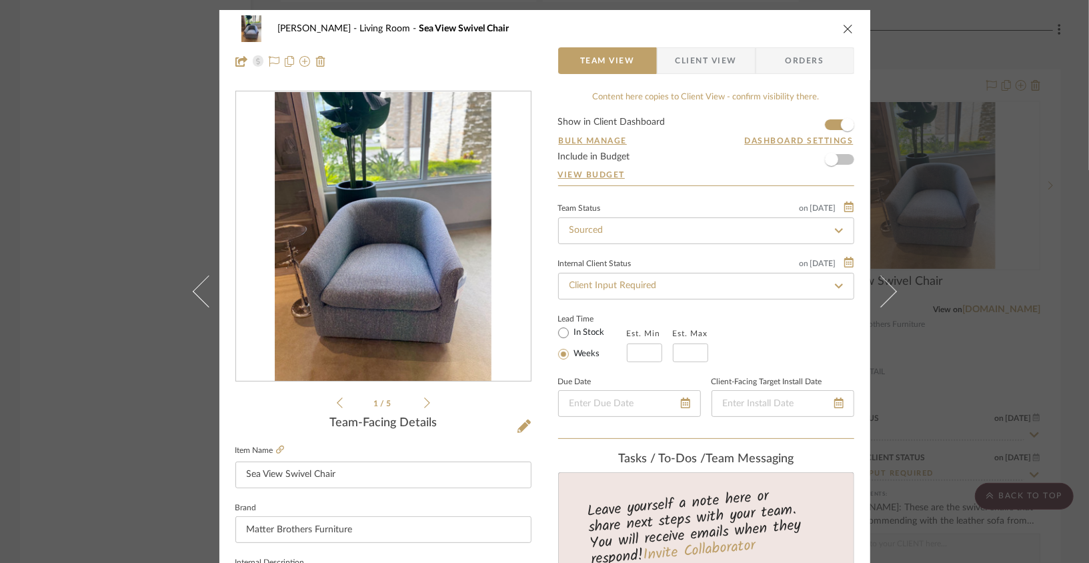
click at [152, 85] on div "[PERSON_NAME] Living Room Sea View Swivel Chair Team View Client View Orders 1 …" at bounding box center [544, 281] width 1089 height 563
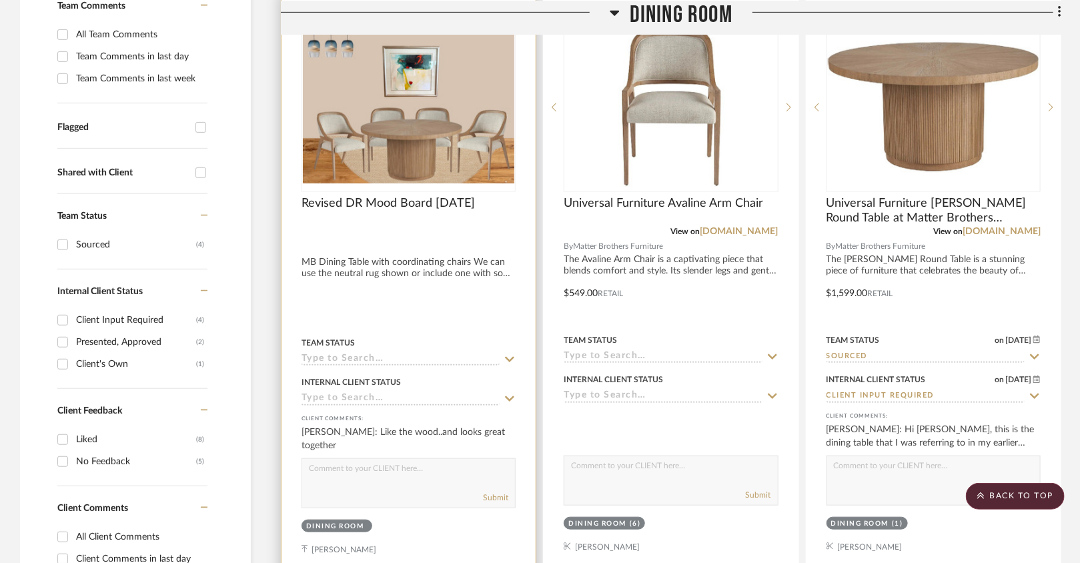
scroll to position [390, 0]
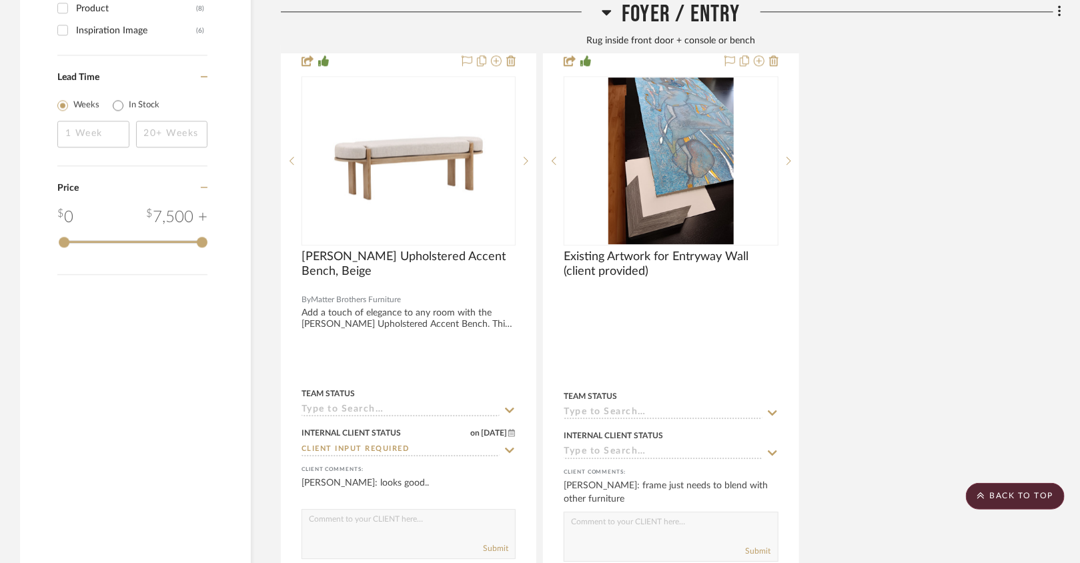
scroll to position [1587, 0]
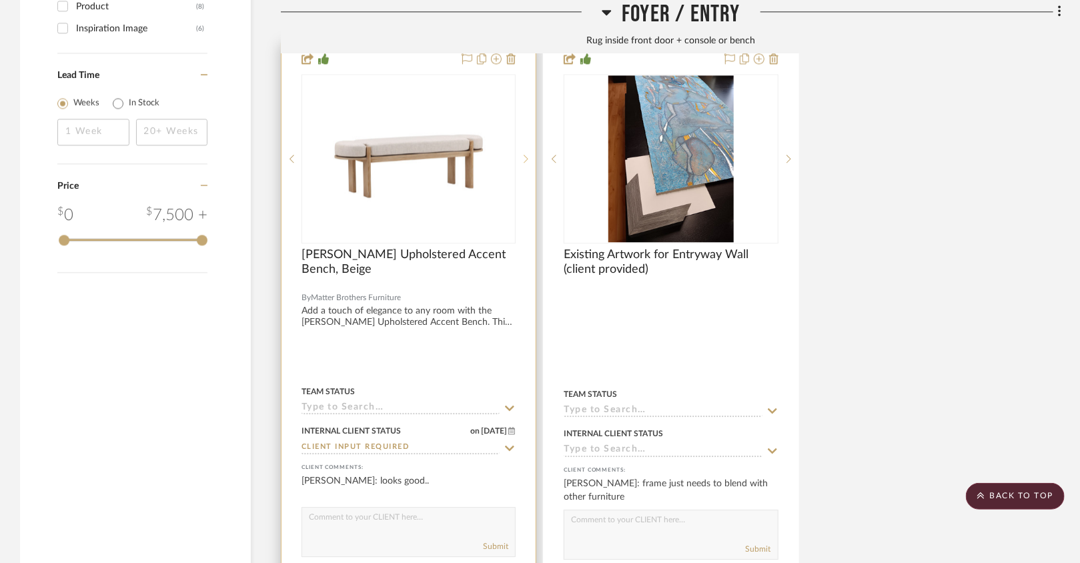
click at [527, 154] on icon at bounding box center [525, 158] width 5 height 9
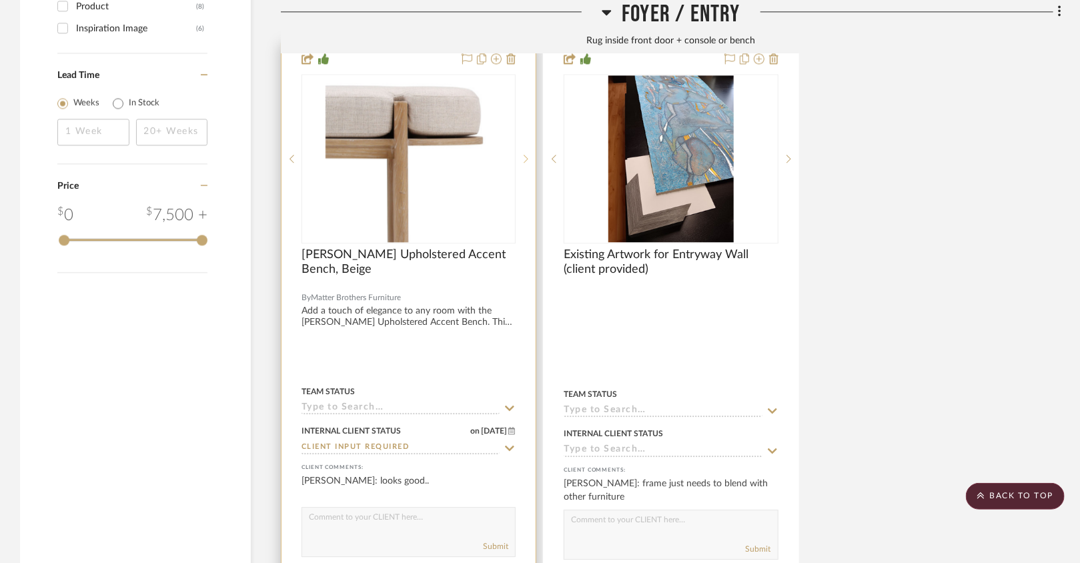
click at [527, 154] on icon at bounding box center [525, 158] width 5 height 9
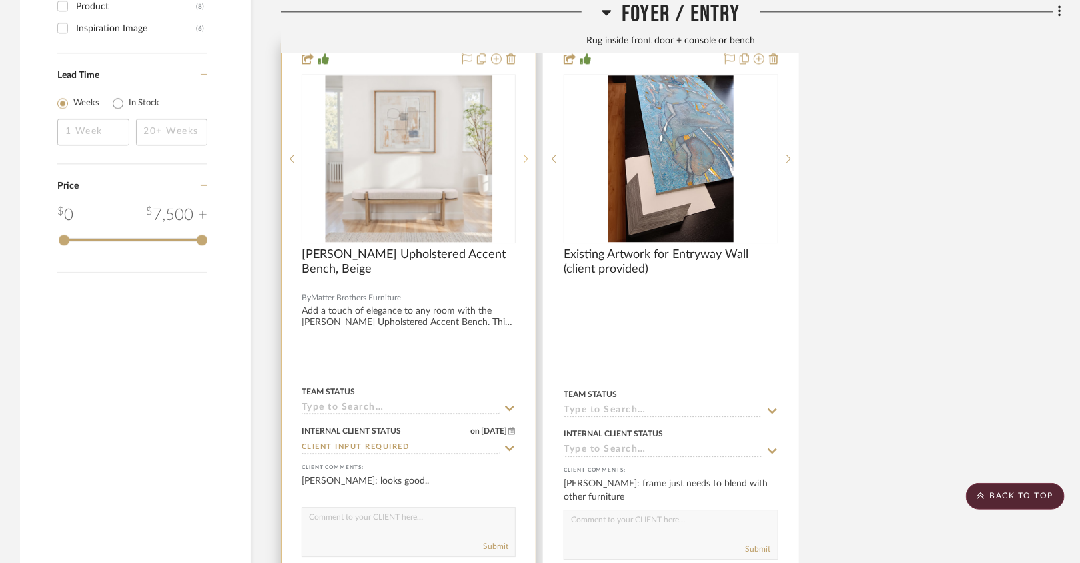
click at [527, 154] on icon at bounding box center [525, 158] width 5 height 9
